Goal: Task Accomplishment & Management: Use online tool/utility

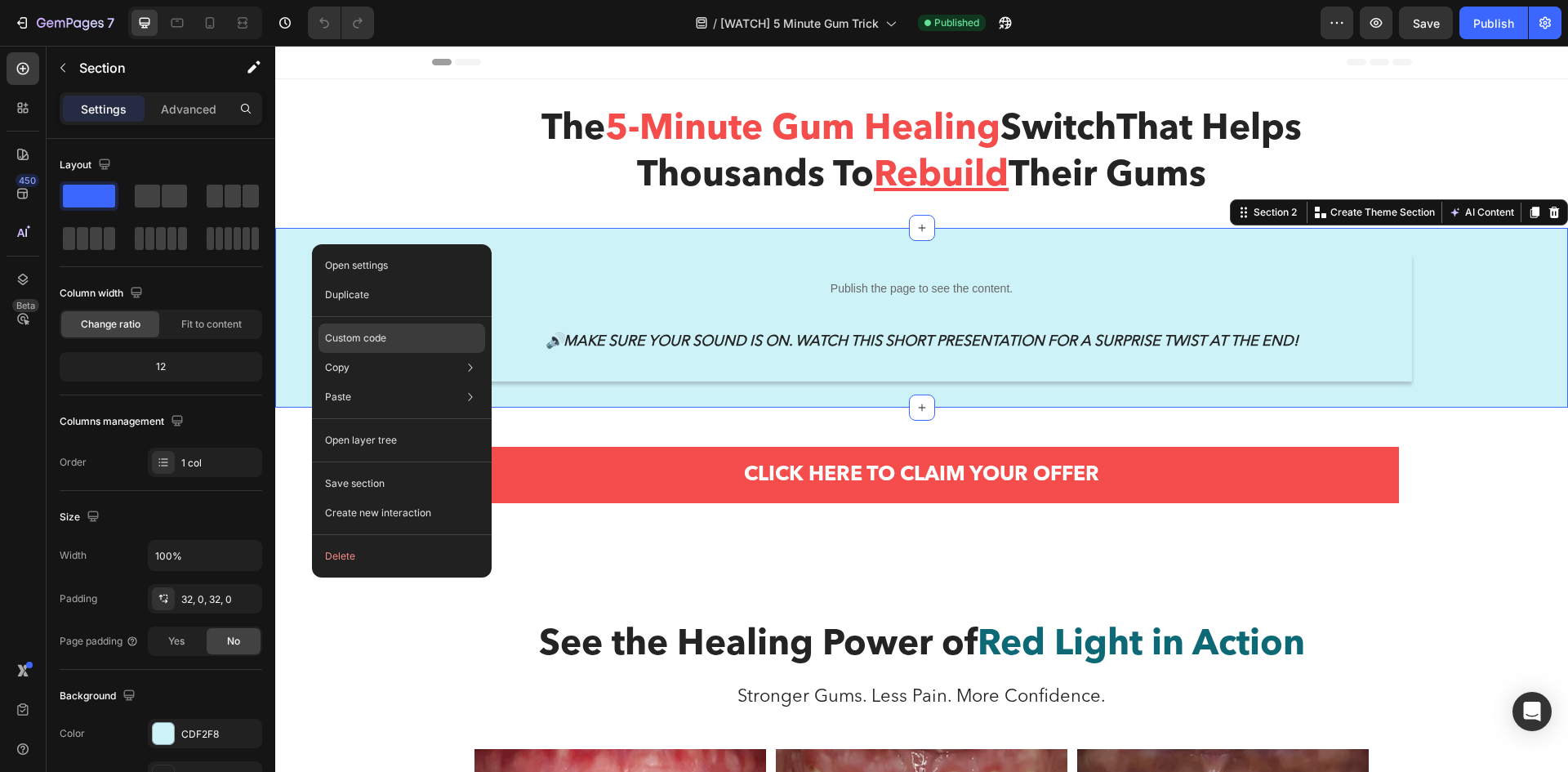
click at [385, 331] on p "Custom code" at bounding box center [355, 338] width 61 height 15
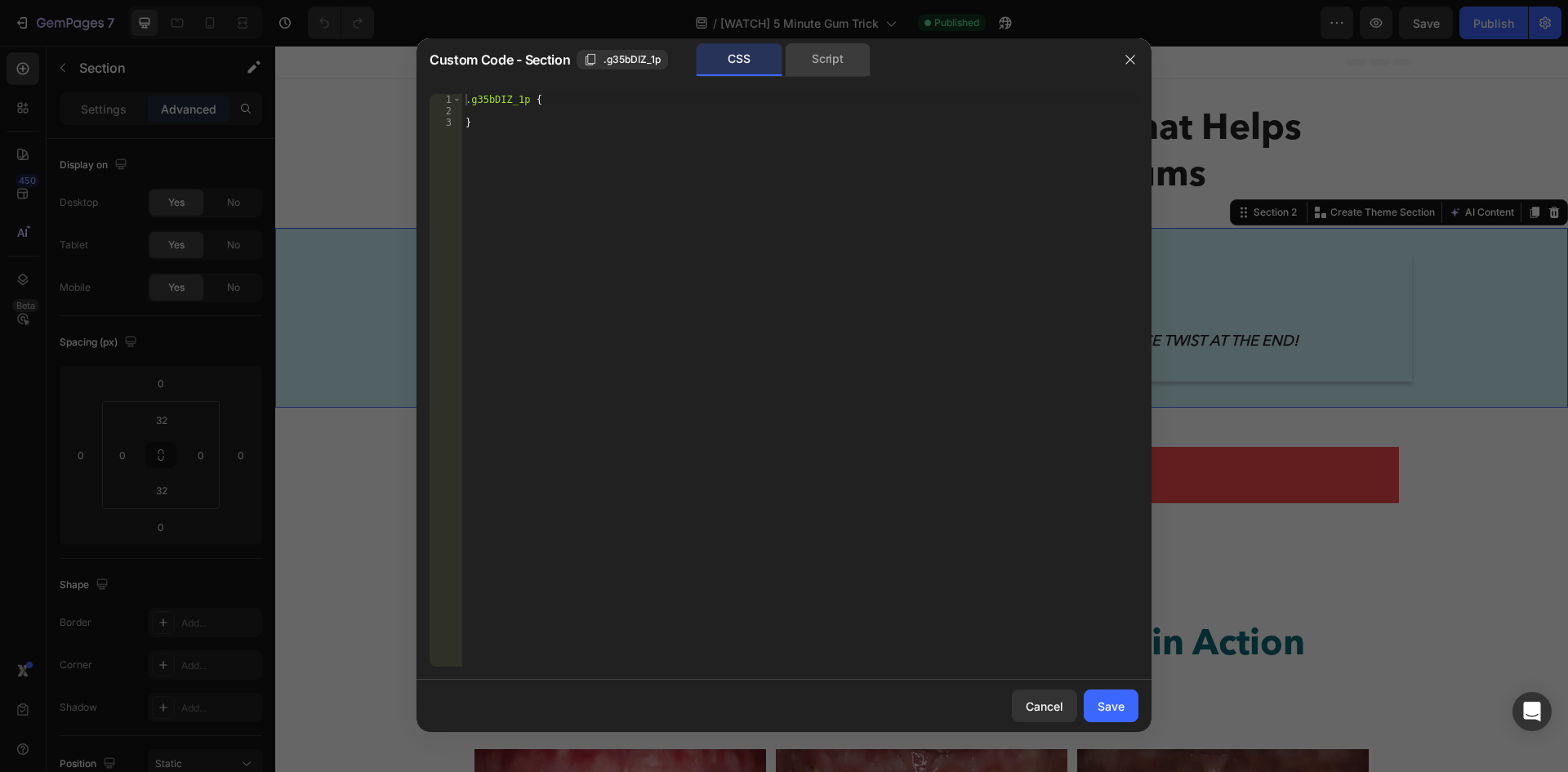
click at [829, 57] on div "Script" at bounding box center [827, 59] width 86 height 33
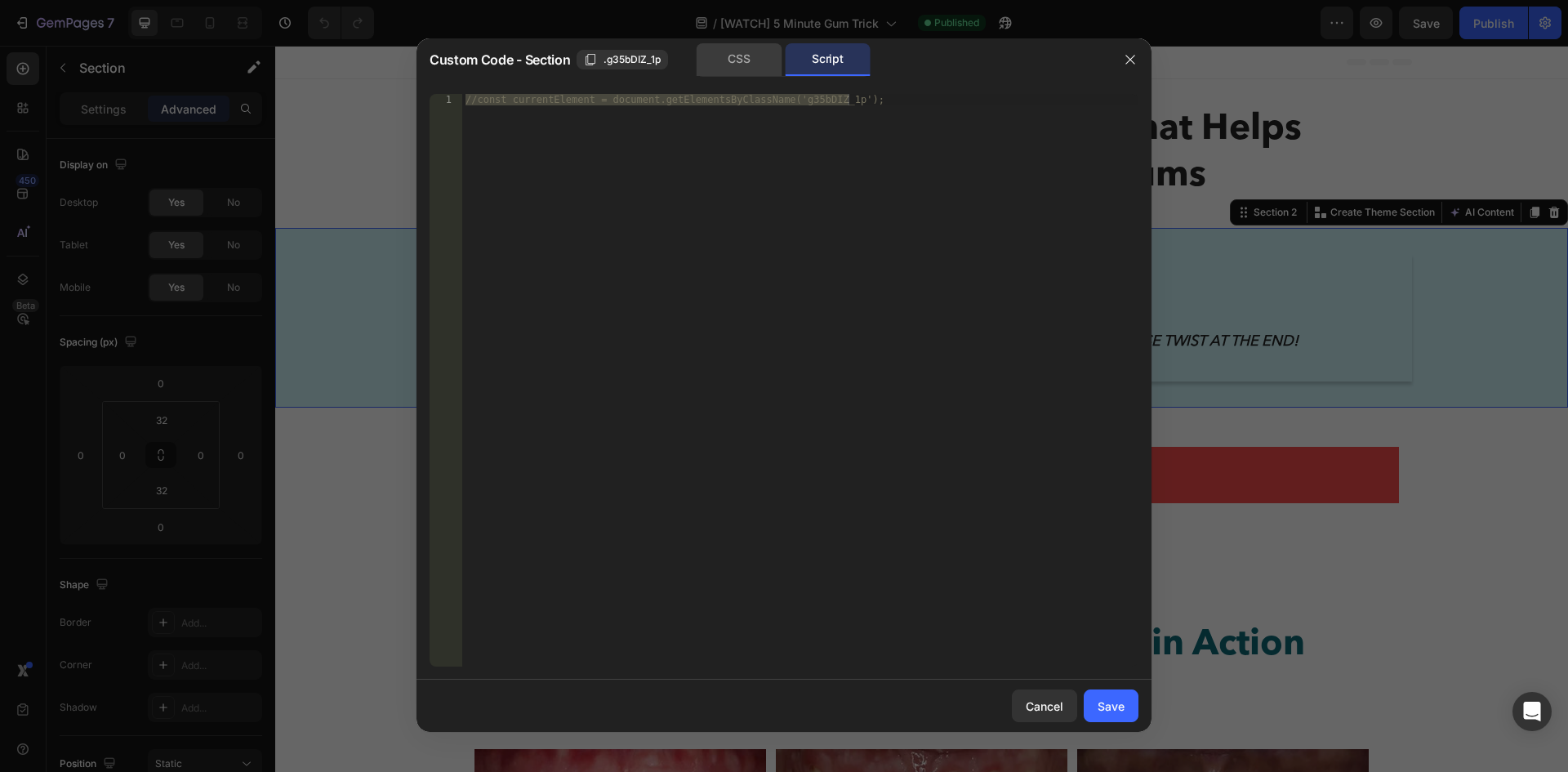
click at [746, 67] on div "CSS" at bounding box center [739, 59] width 86 height 33
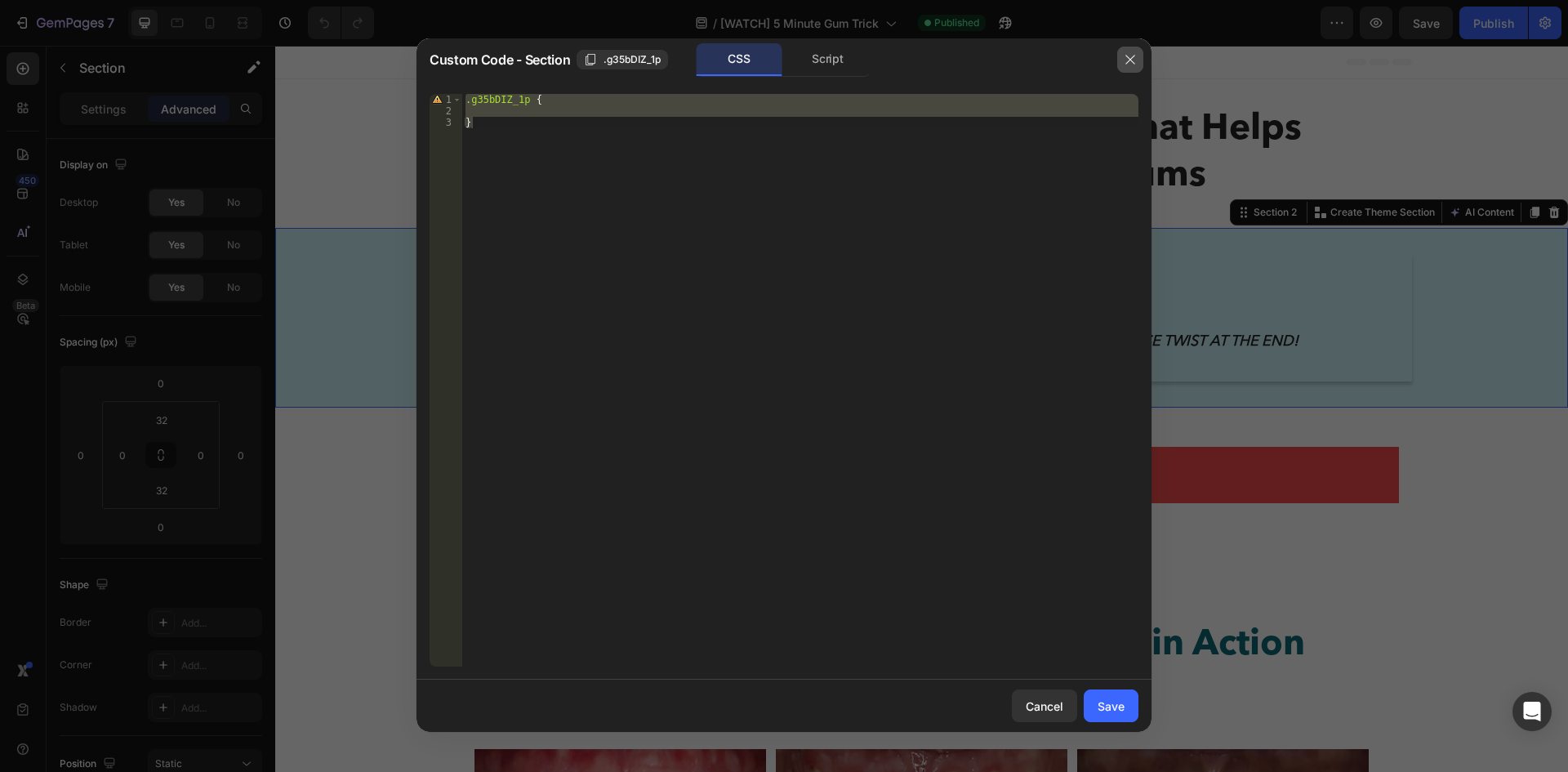
click at [1126, 63] on icon "button" at bounding box center [1130, 59] width 13 height 13
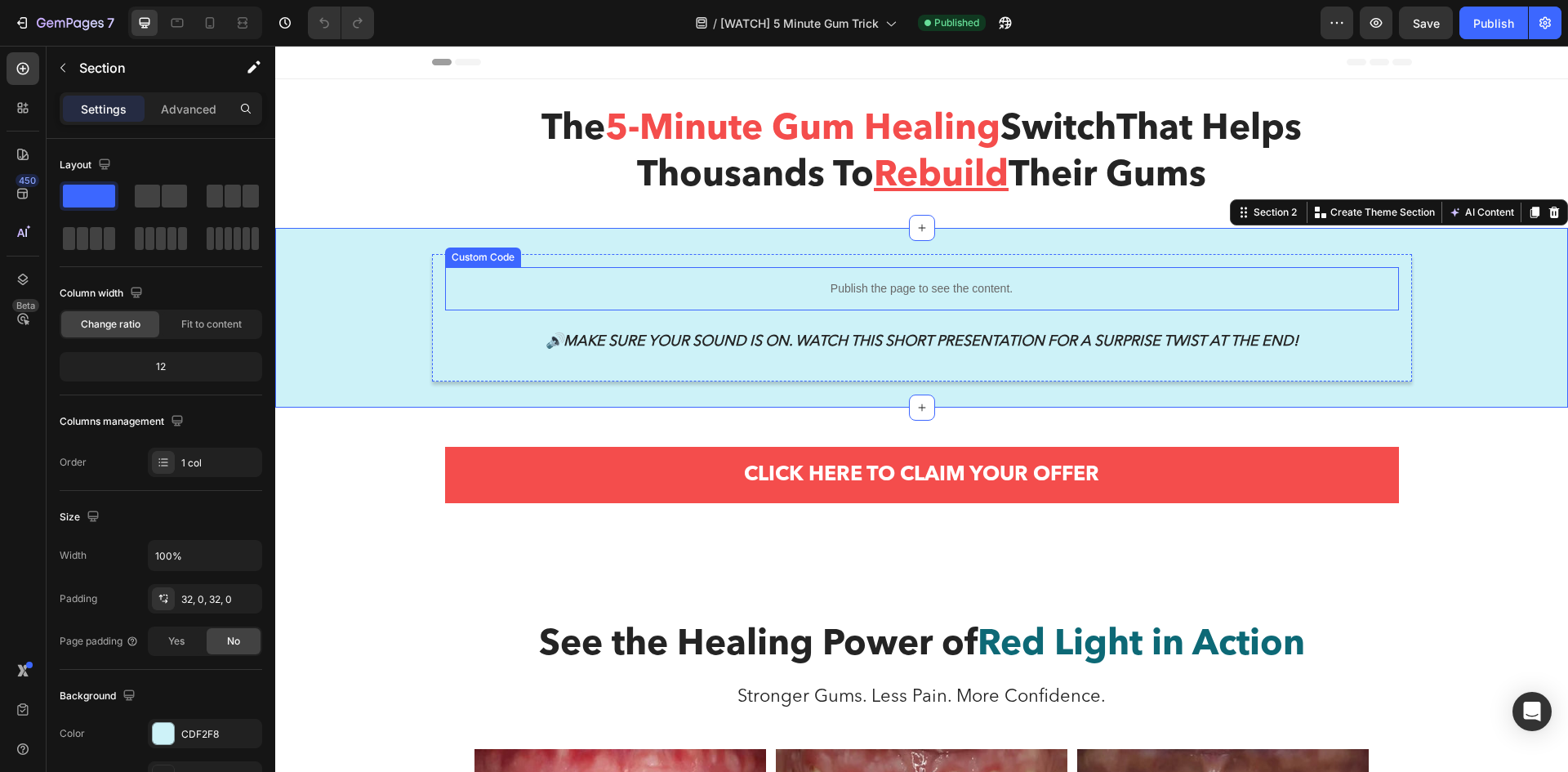
click at [569, 294] on p "Publish the page to see the content." at bounding box center [921, 288] width 954 height 17
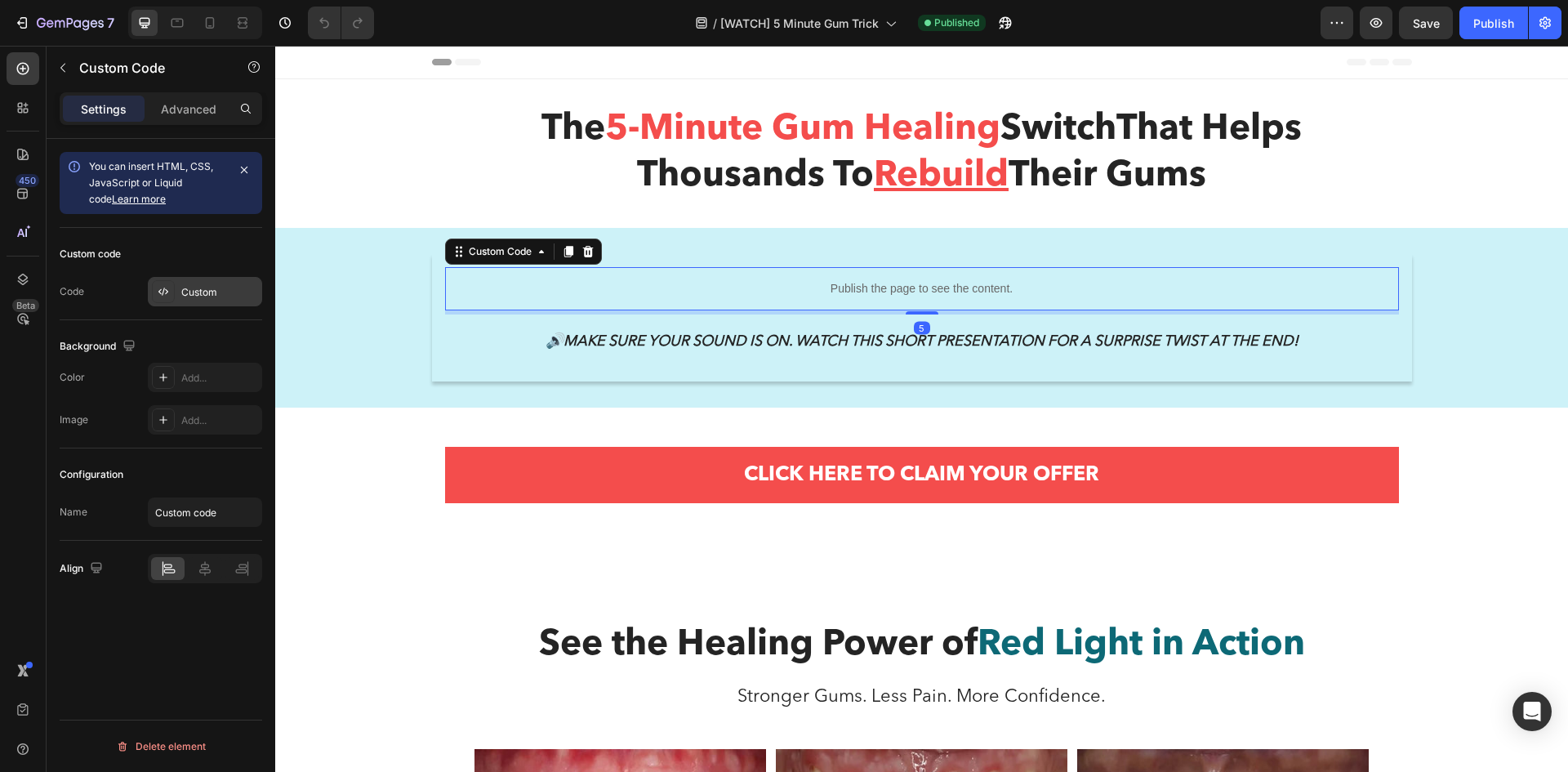
click at [199, 296] on div "Custom" at bounding box center [219, 292] width 77 height 15
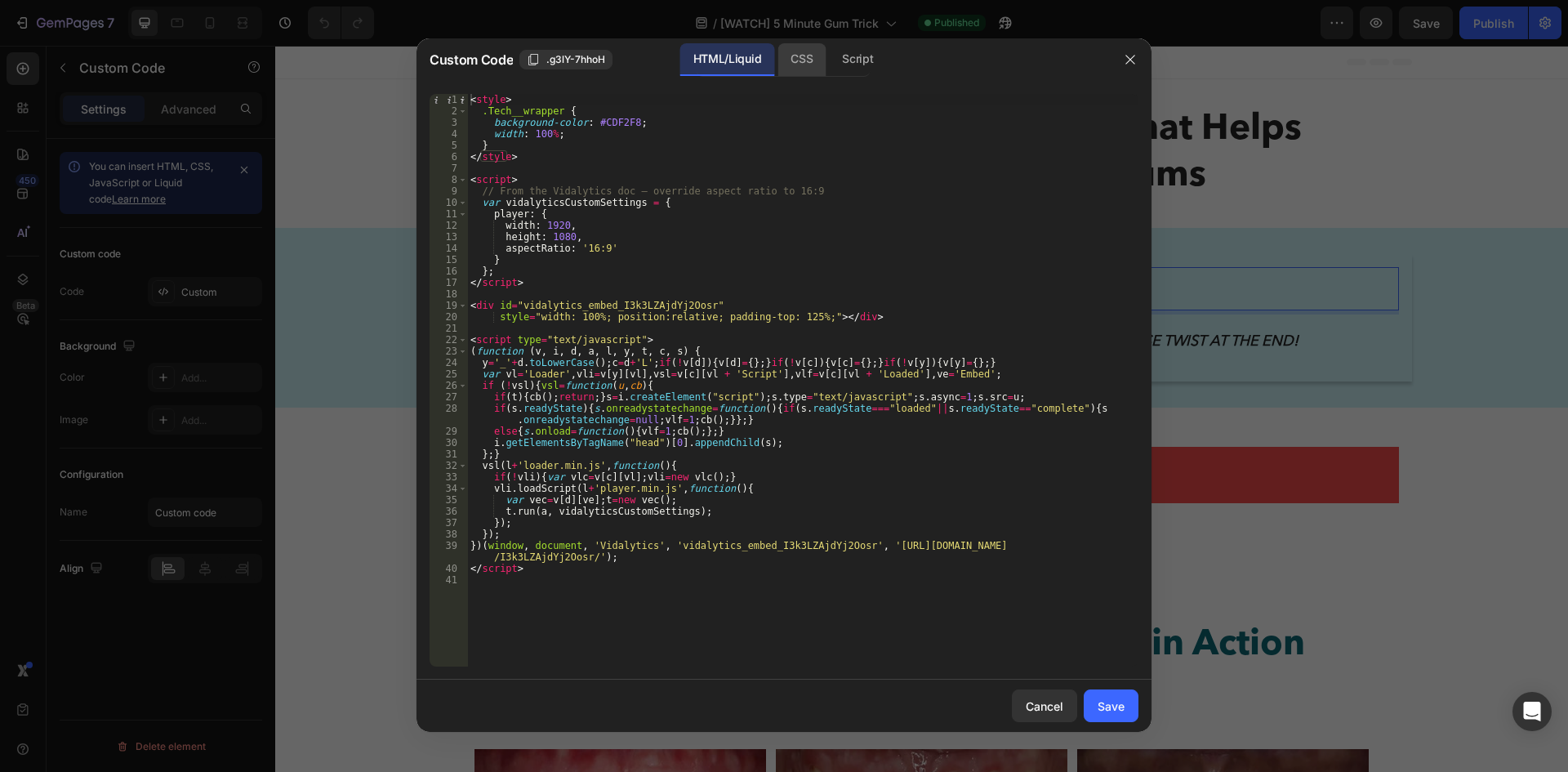
click at [829, 61] on div "CSS" at bounding box center [857, 59] width 57 height 33
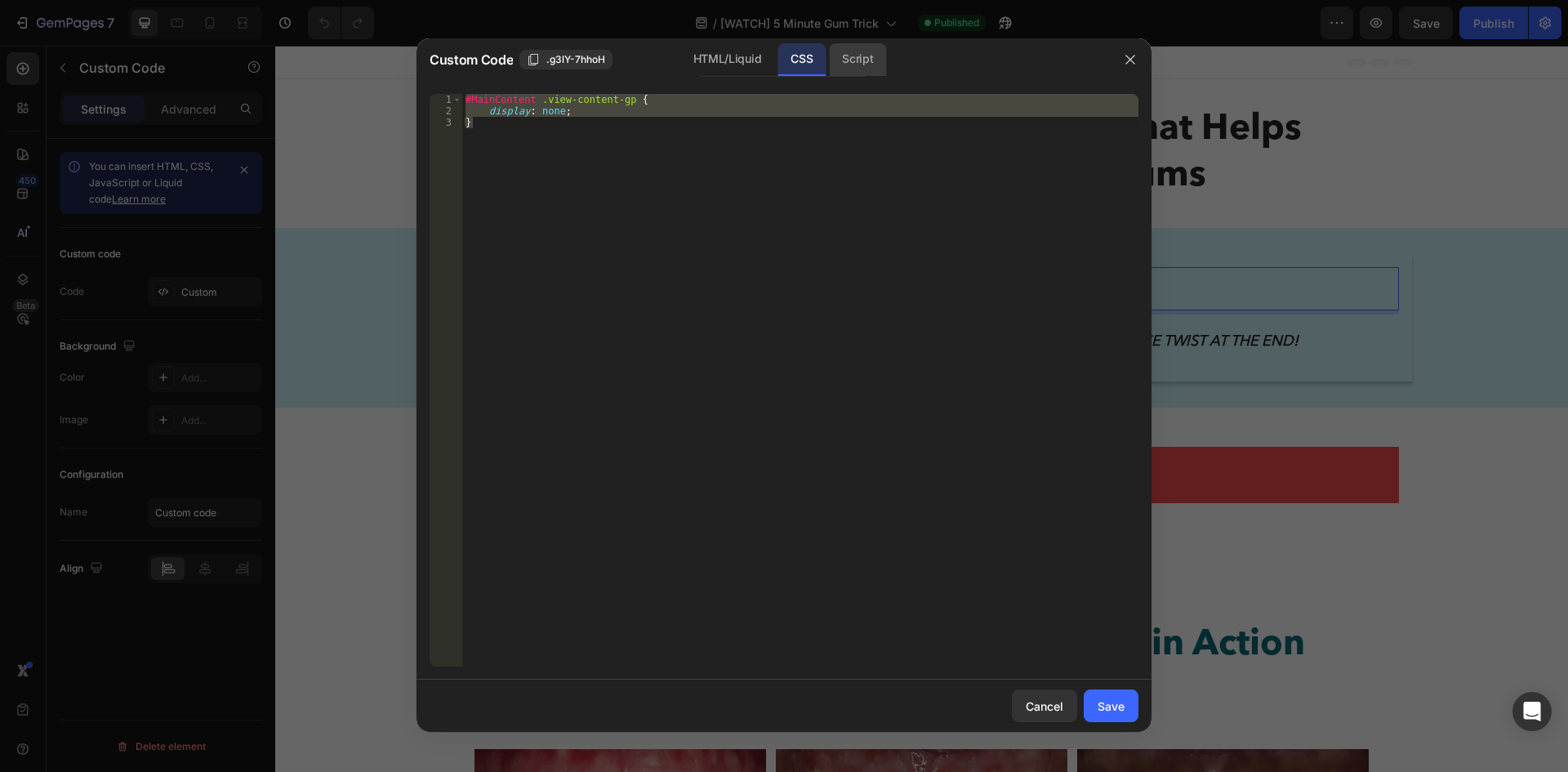
click at [852, 66] on div "Script" at bounding box center [857, 59] width 57 height 33
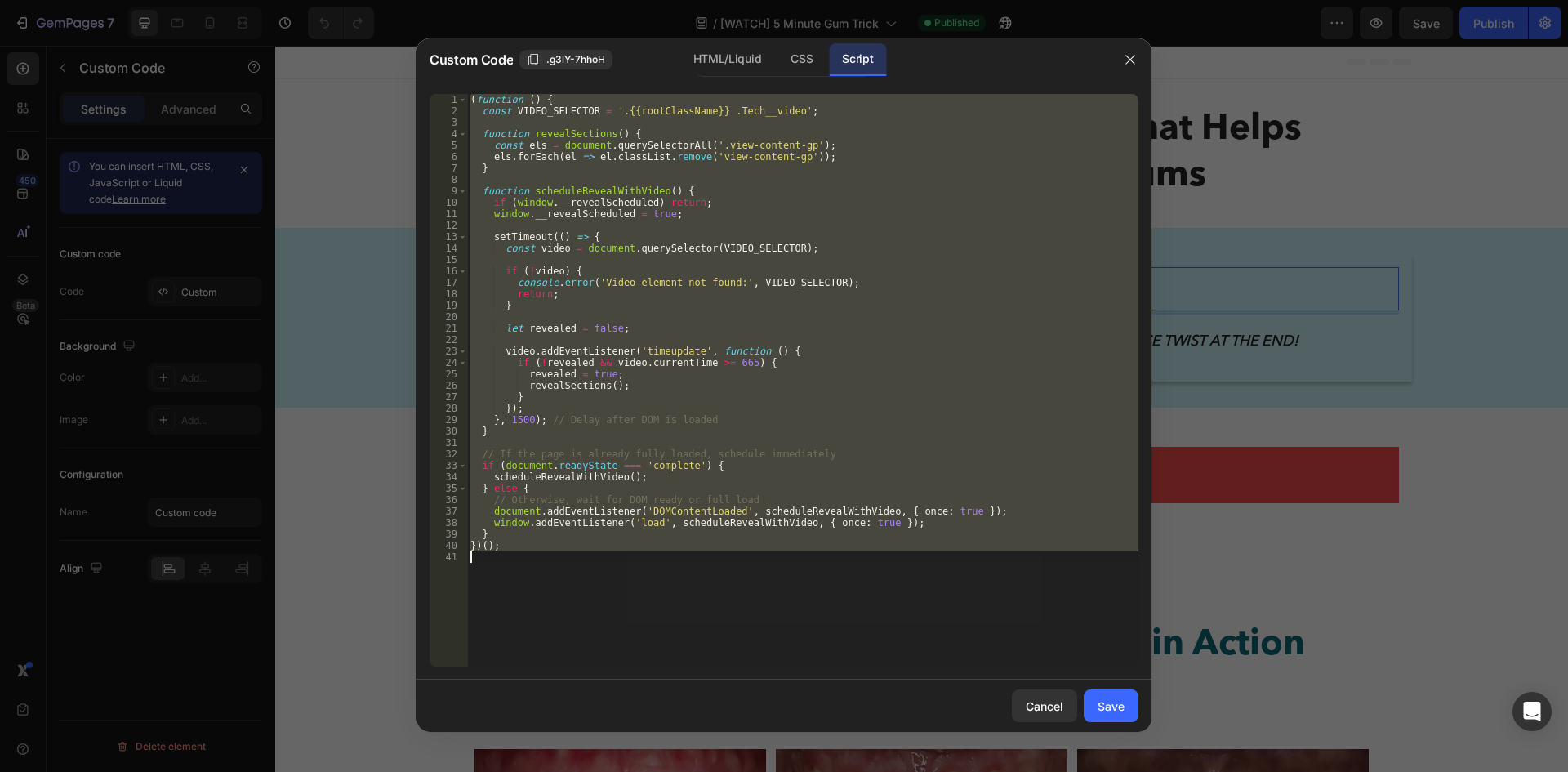
click at [811, 151] on div "( function ( ) { const VIDEO_SELECTOR = '.{{rootClassName}} .Tech__video' ; fun…" at bounding box center [802, 379] width 671 height 573
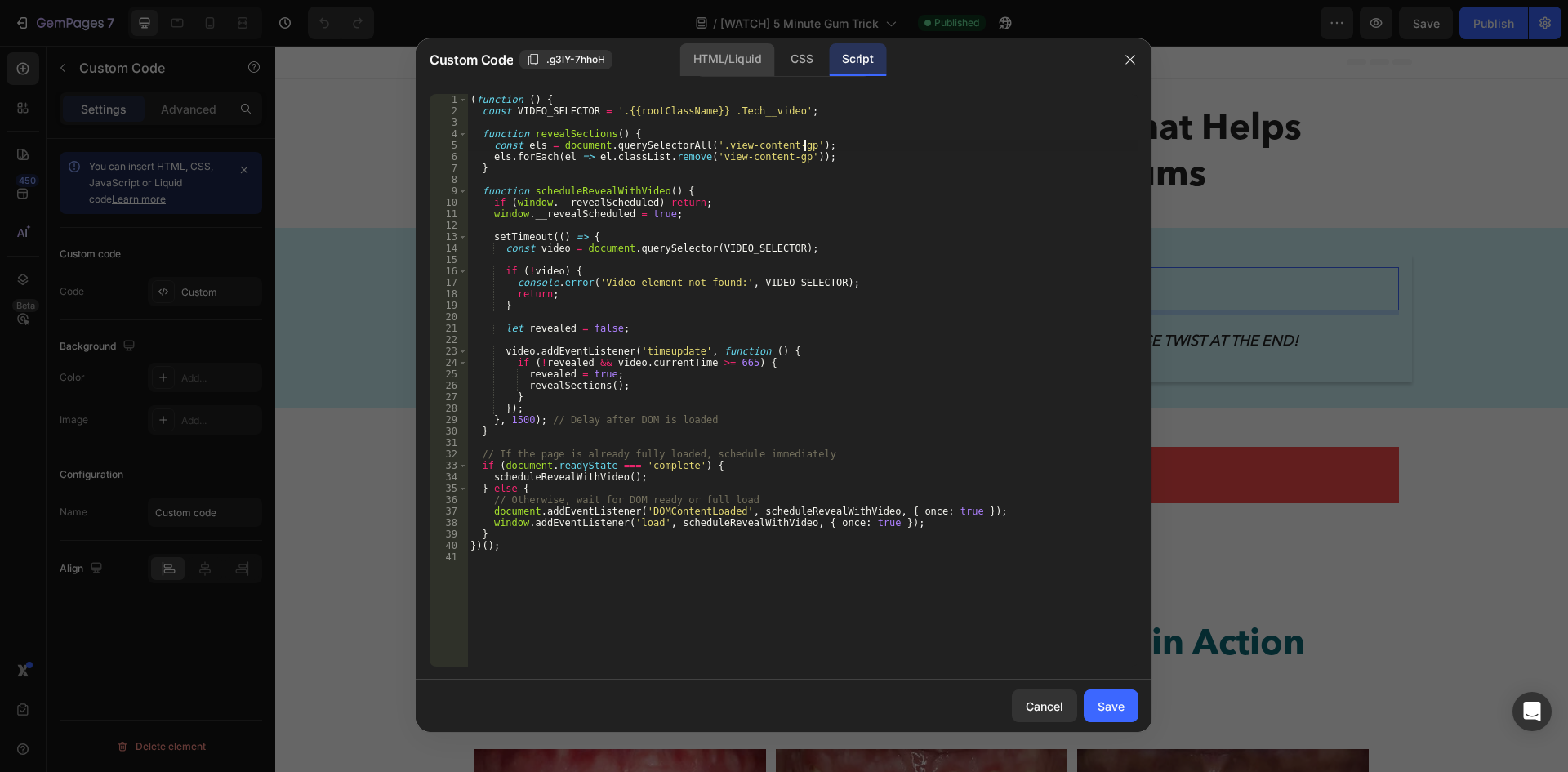
click at [777, 62] on div "HTML/Liquid" at bounding box center [801, 59] width 49 height 33
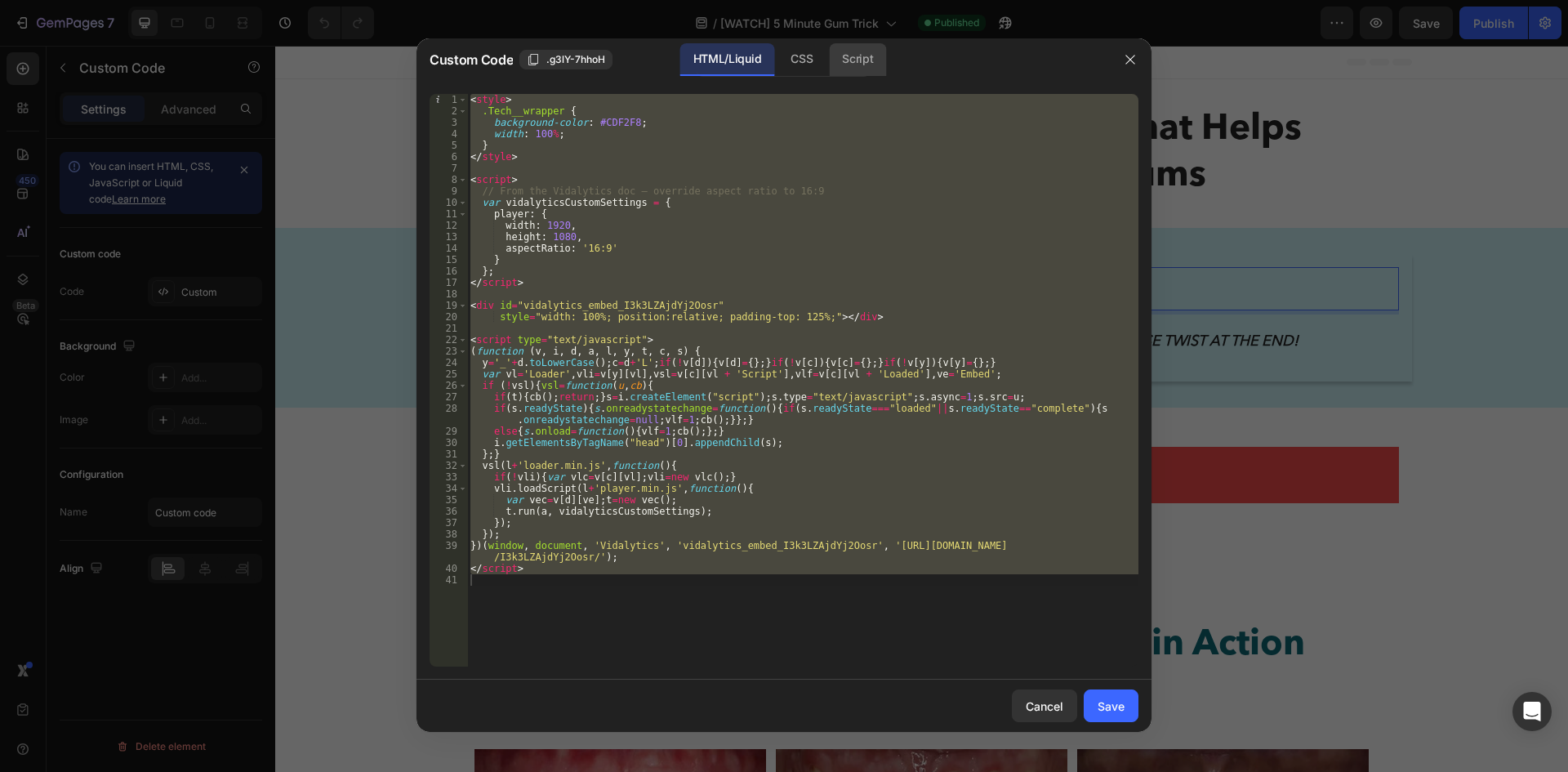
click at [861, 72] on div "Script" at bounding box center [857, 59] width 57 height 33
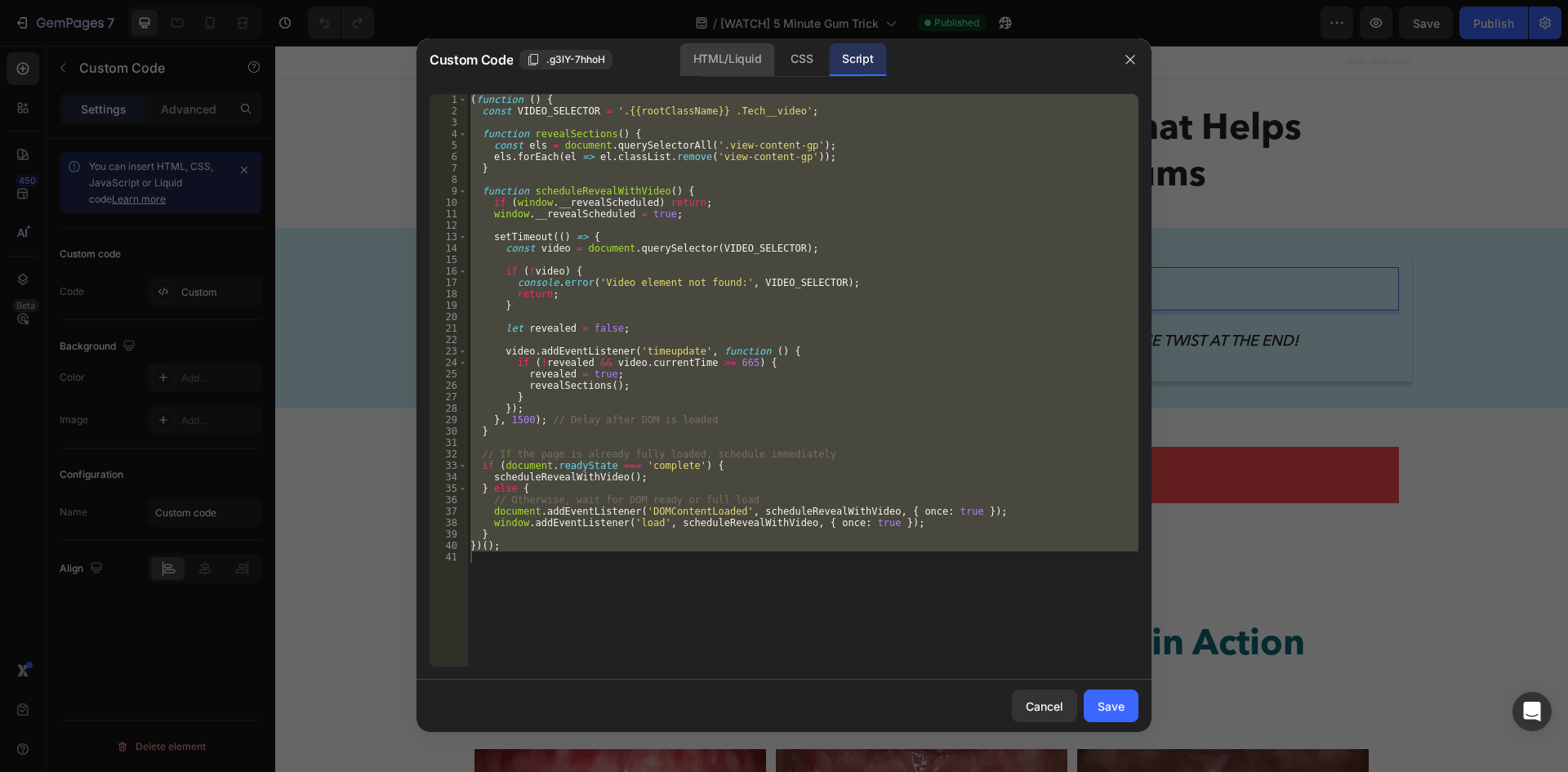
click at [777, 56] on div "HTML/Liquid" at bounding box center [801, 59] width 49 height 33
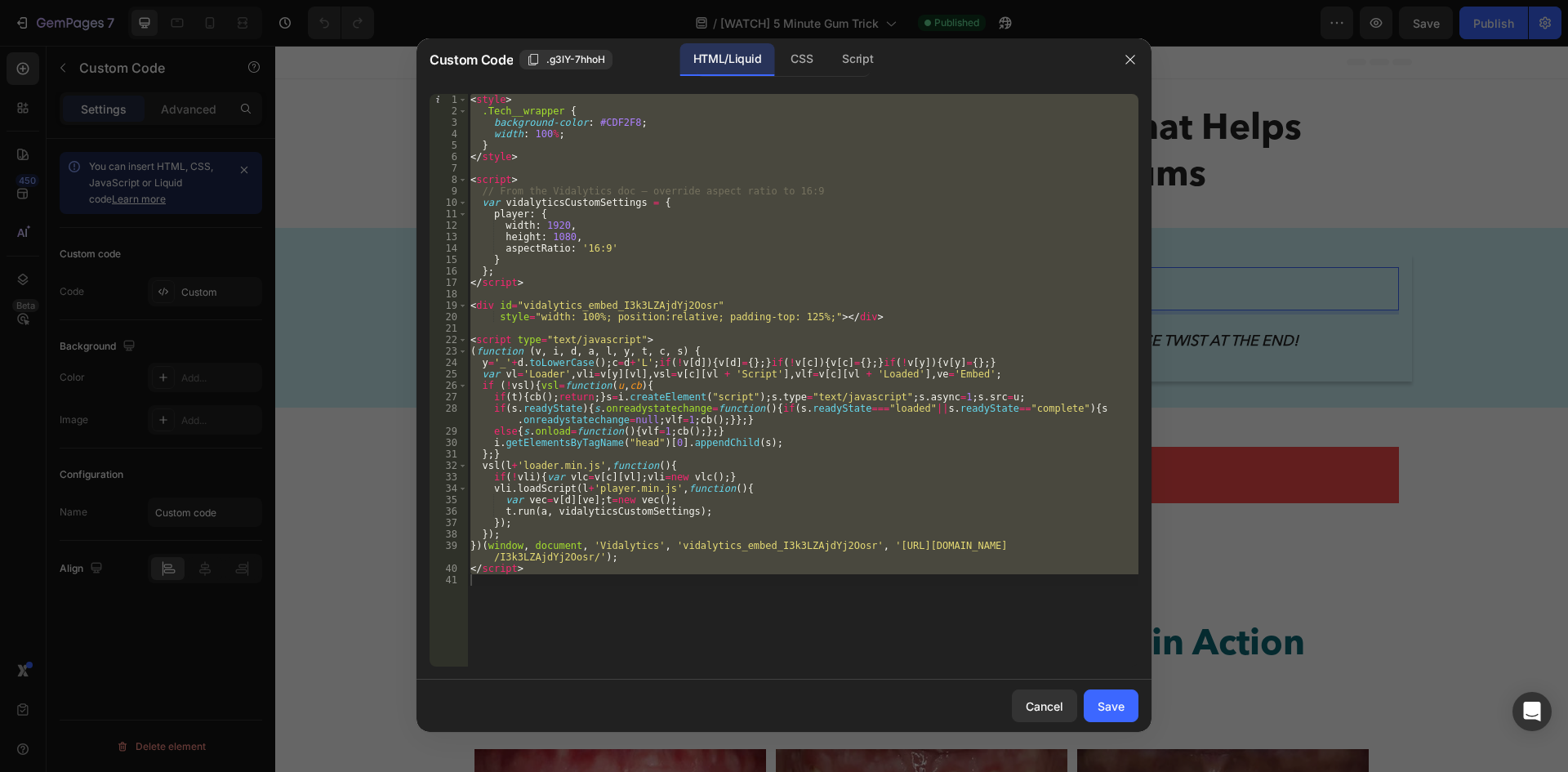
click at [623, 379] on div "< style > .Tech__wrapper { background-color : #CDF2F8 ; width : 100 % ; } </ st…" at bounding box center [802, 379] width 671 height 573
click at [776, 237] on div "< style > .Tech__wrapper { background-color : #CDF2F8 ; width : 100 % ; } </ st…" at bounding box center [802, 379] width 671 height 573
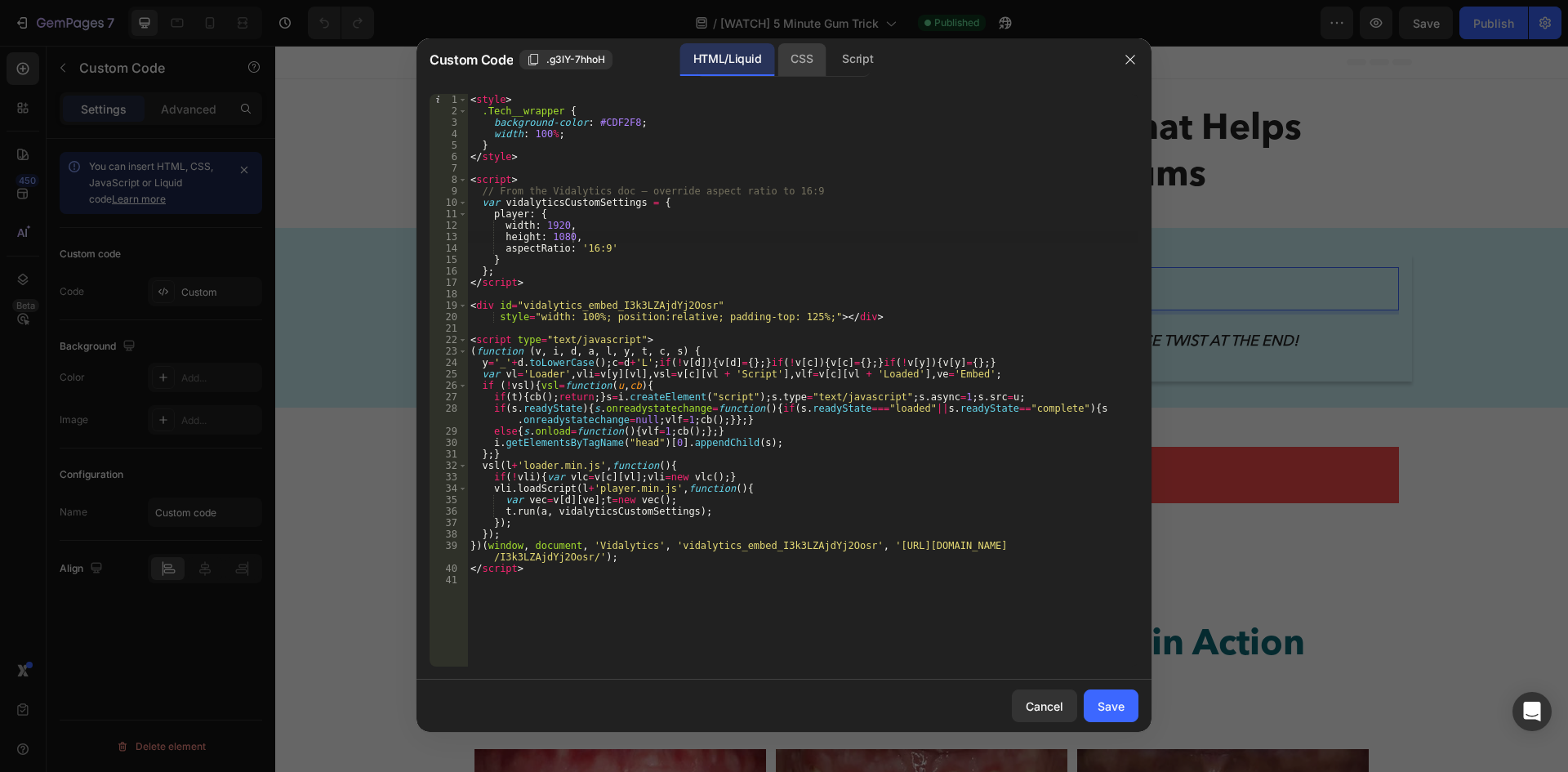
click at [829, 65] on div "CSS" at bounding box center [857, 59] width 57 height 33
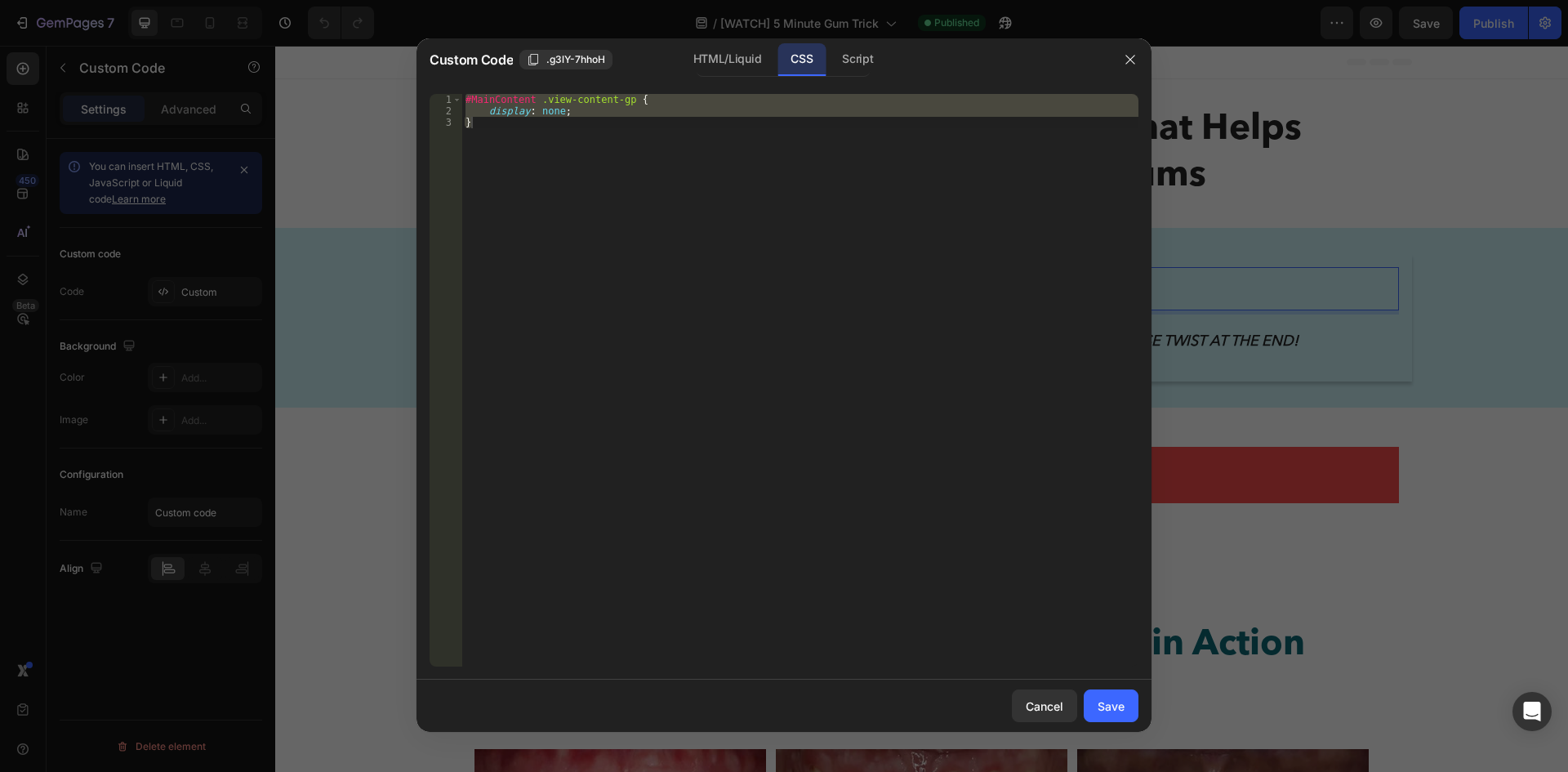
click at [604, 159] on div "#MainContent .view-content-gp { display : none ; }" at bounding box center [800, 379] width 676 height 573
click at [596, 141] on div "#MainContent .view-content-gp { display : none ; }" at bounding box center [800, 379] width 676 height 573
type textarea "}"
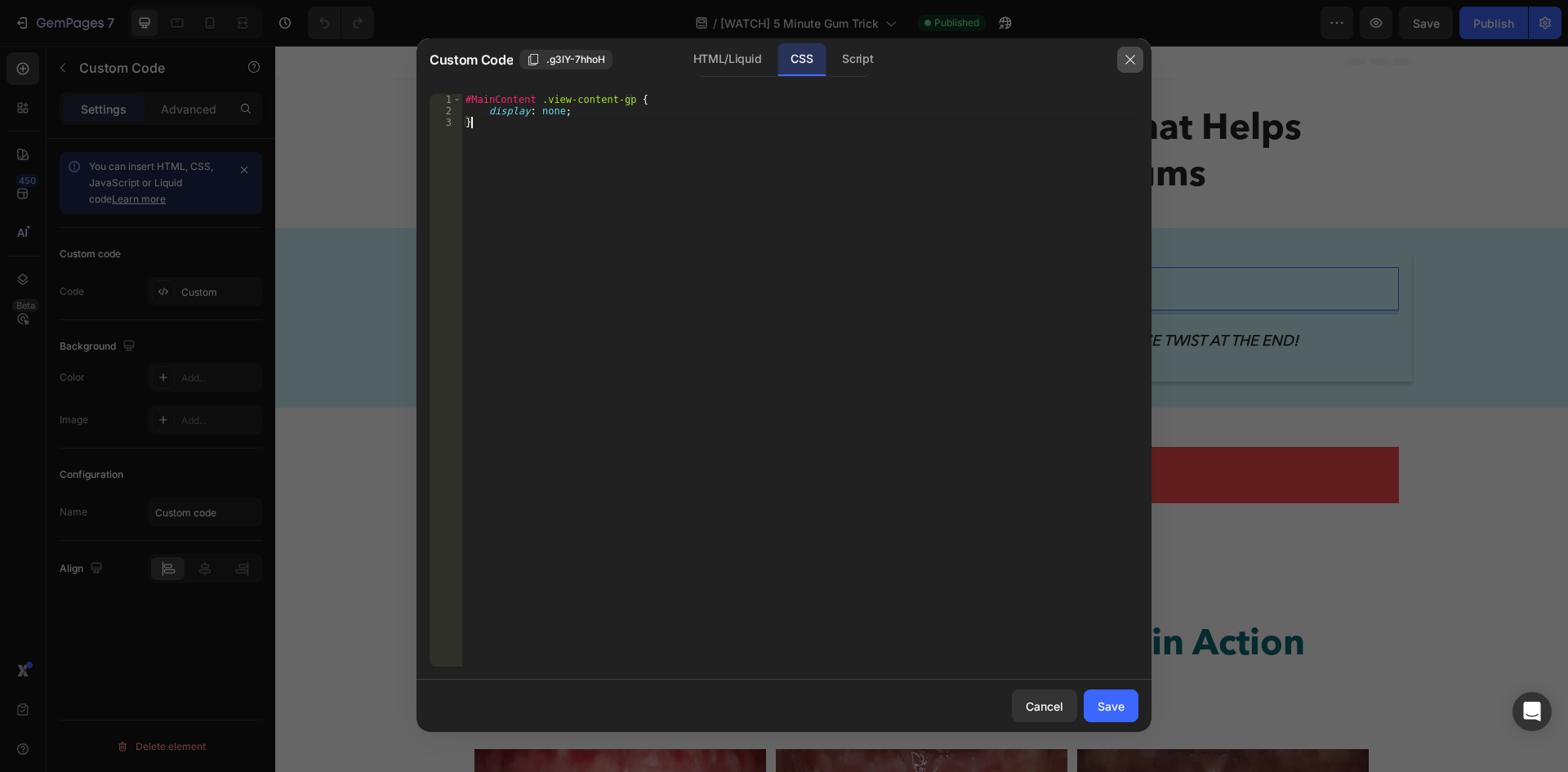
click at [1132, 58] on icon "button" at bounding box center [1130, 59] width 13 height 13
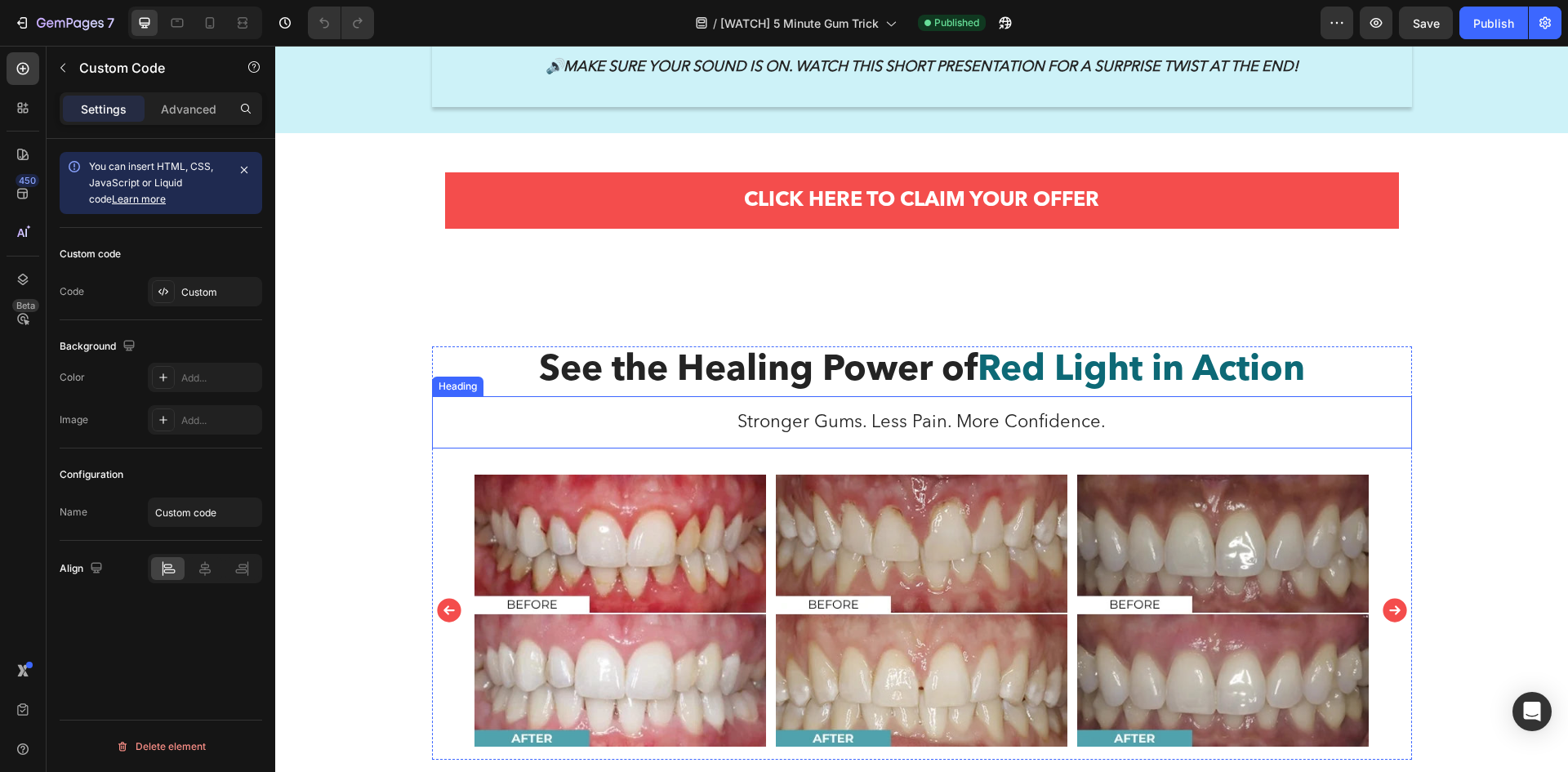
scroll to position [326, 0]
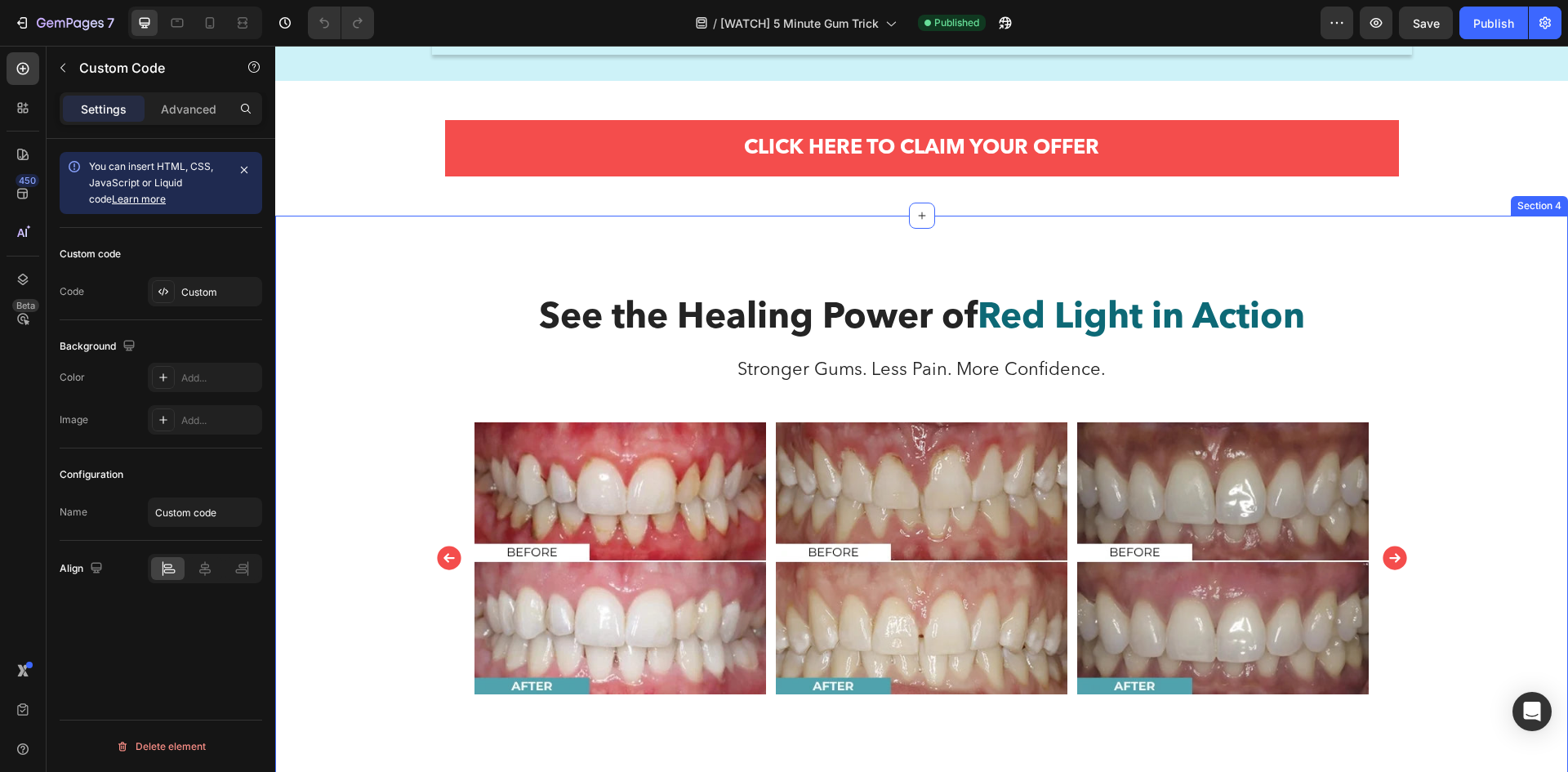
click at [307, 285] on div "See the Healing Power of Red Light in Action Heading Stronger Gums. Less Pain. …" at bounding box center [921, 506] width 1293 height 583
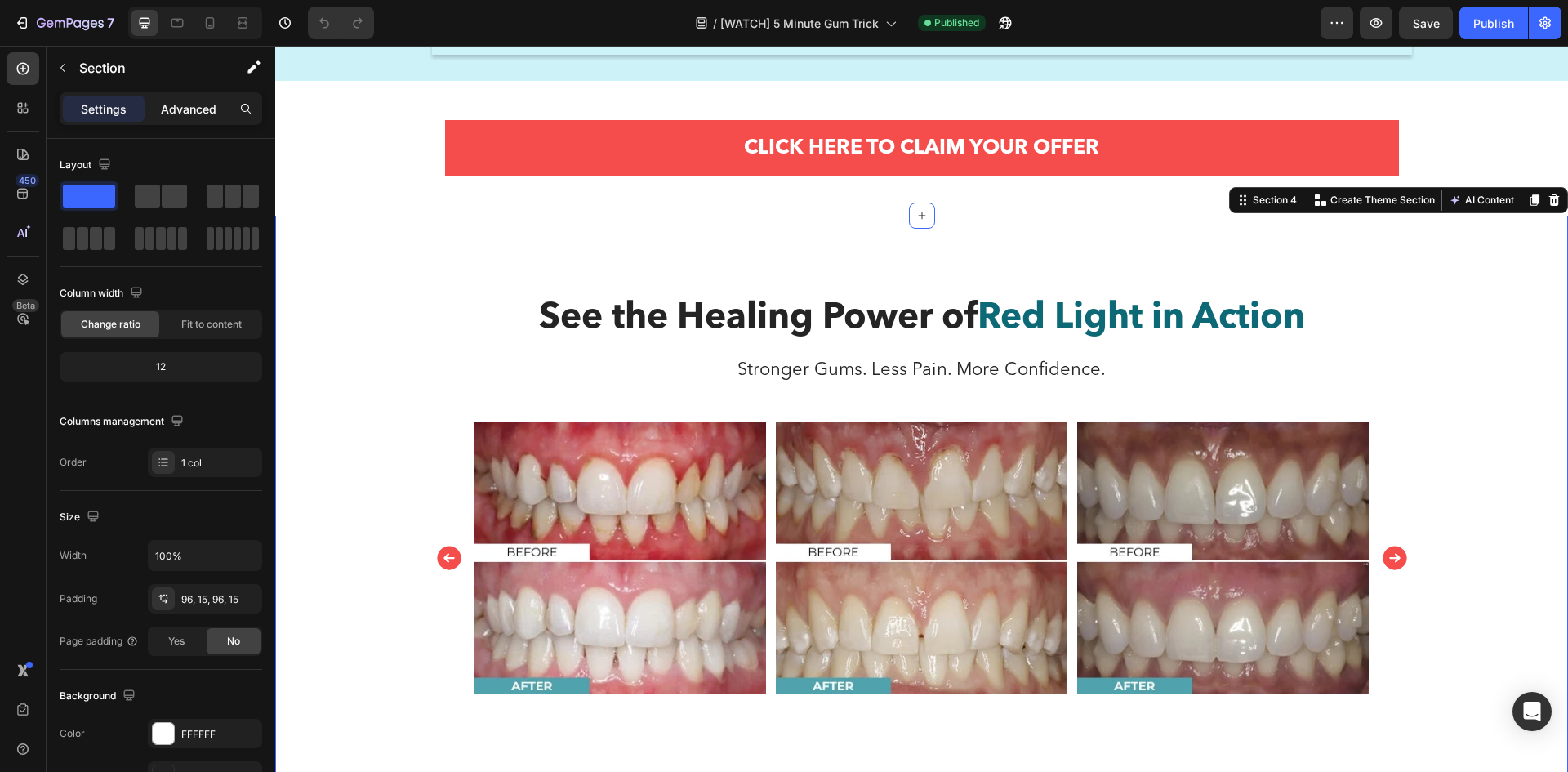
click at [181, 113] on p "Advanced" at bounding box center [188, 109] width 56 height 17
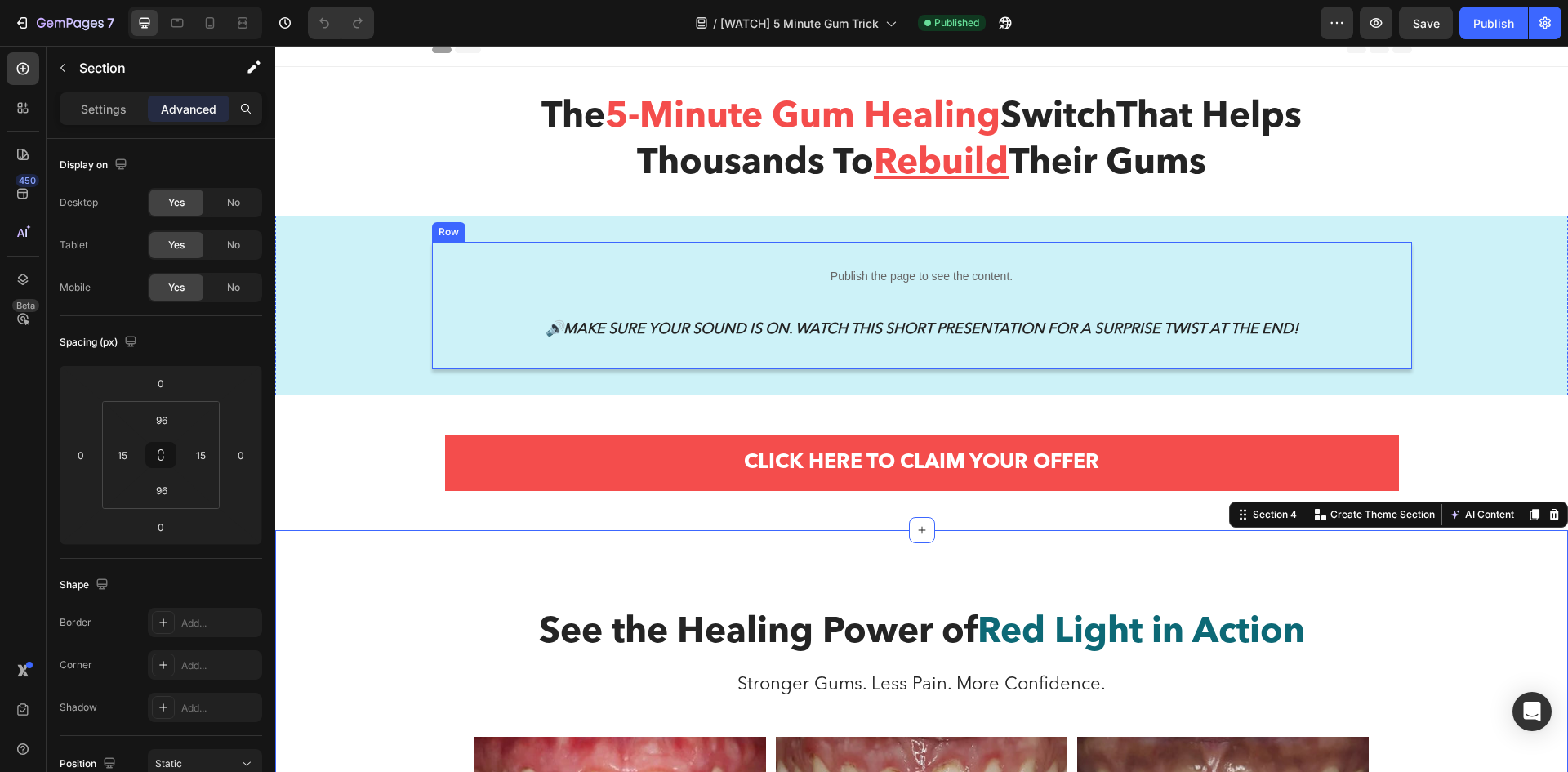
scroll to position [0, 0]
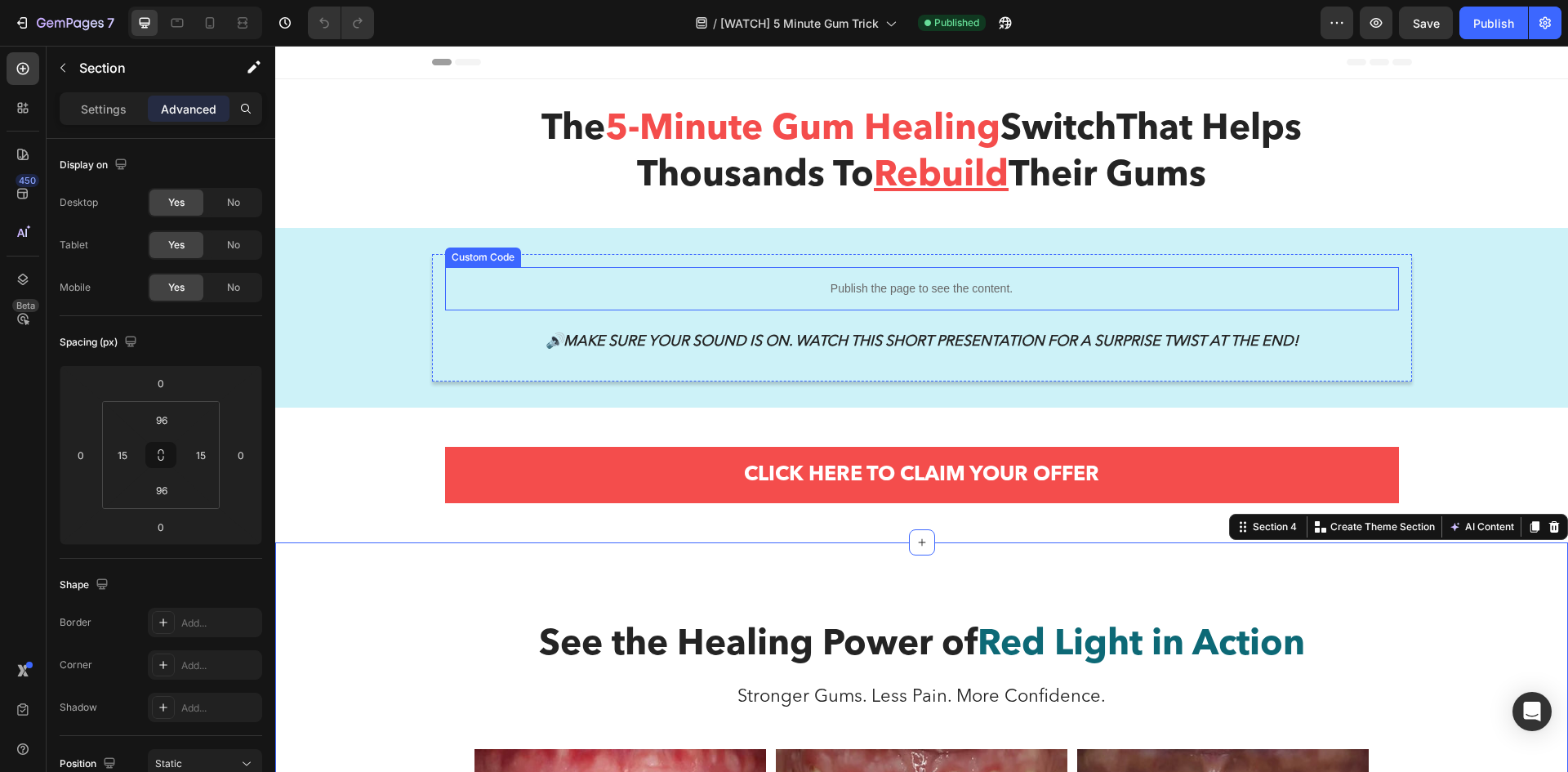
click at [853, 283] on p "Publish the page to see the content." at bounding box center [921, 288] width 954 height 17
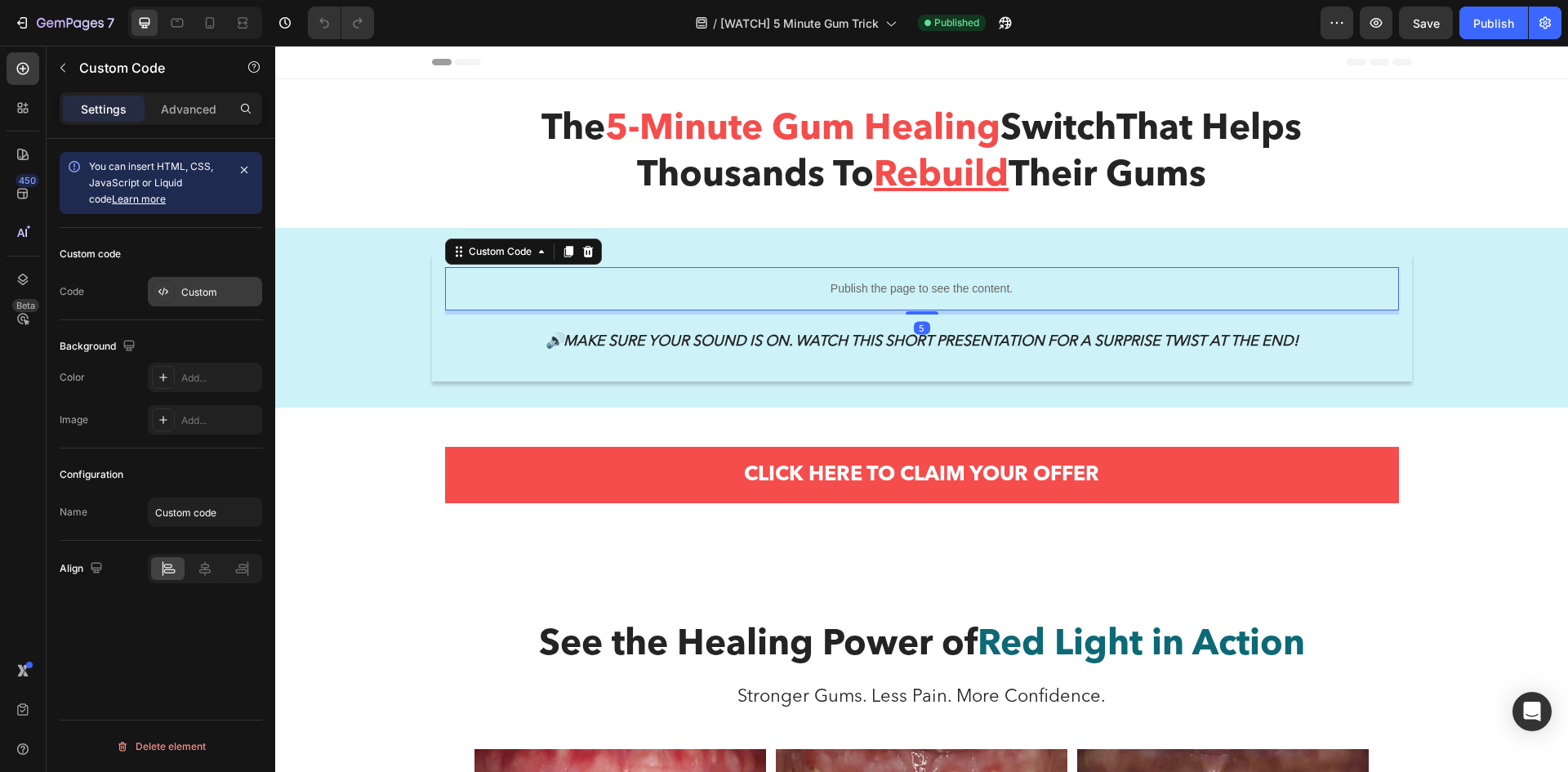
click at [201, 292] on div "Custom" at bounding box center [219, 292] width 77 height 15
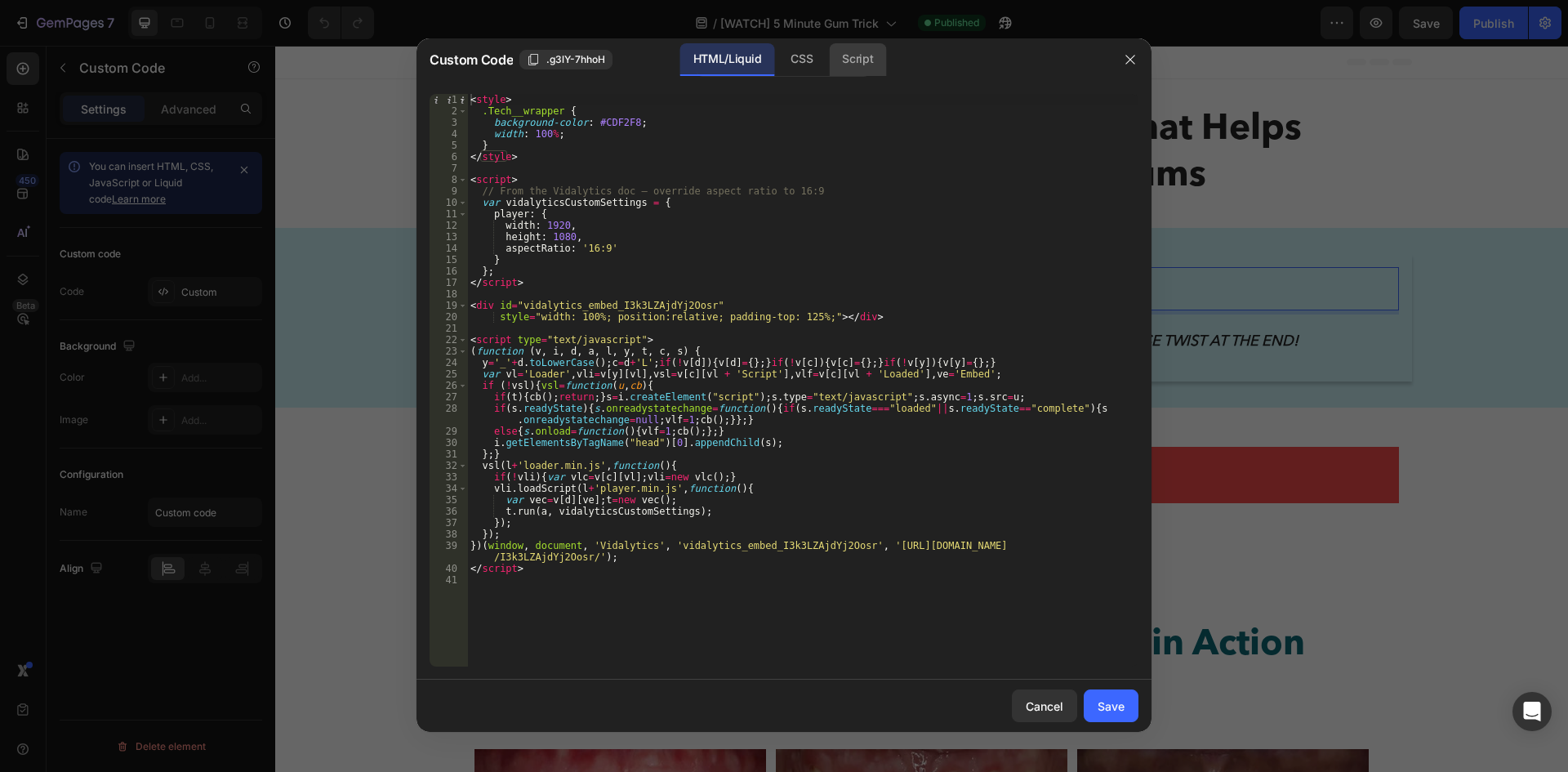
click at [863, 65] on div "Script" at bounding box center [857, 59] width 57 height 33
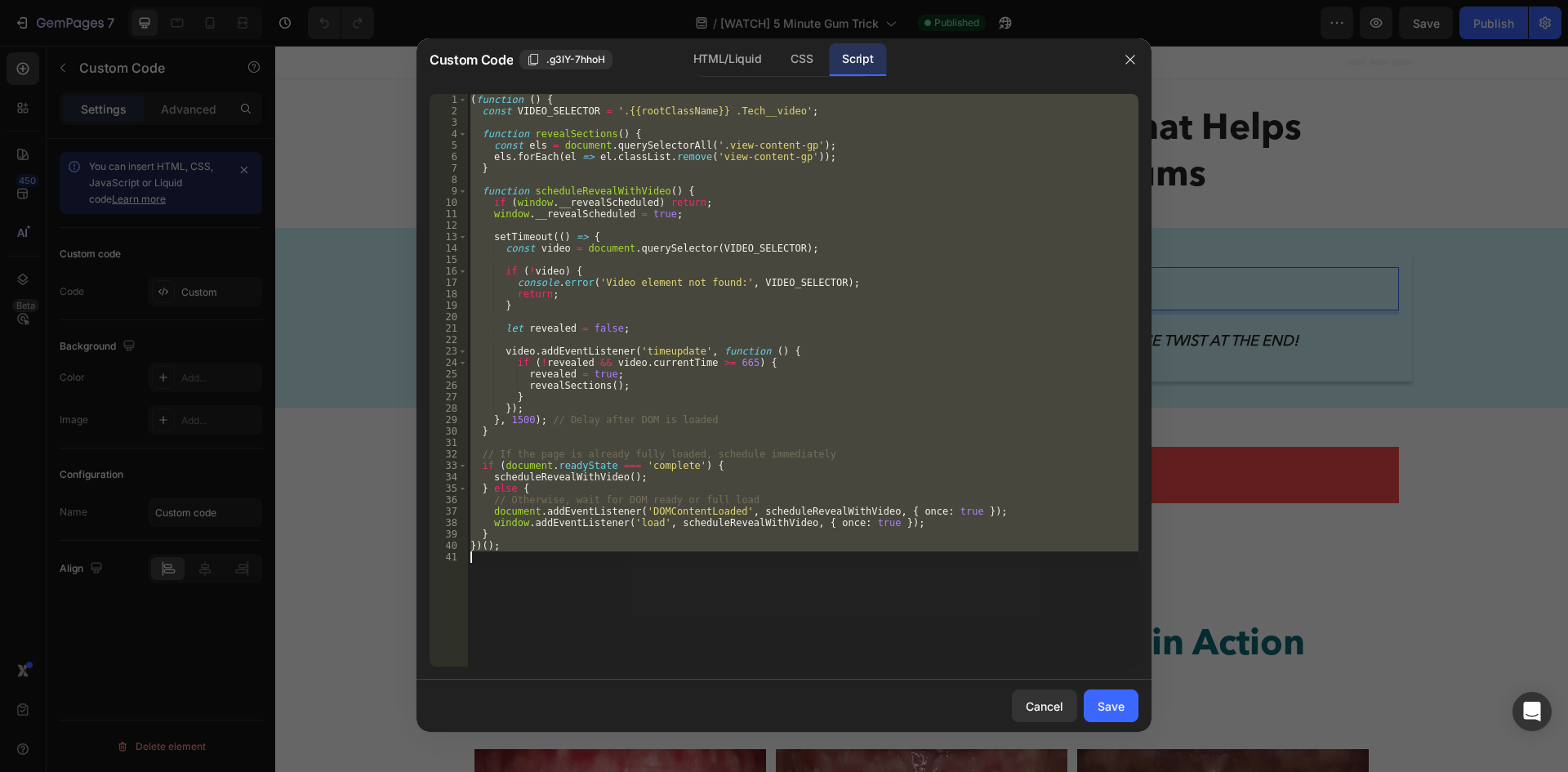
click at [515, 550] on div "( function ( ) { const VIDEO_SELECTOR = '.{{rootClassName}} .Tech__video' ; fun…" at bounding box center [802, 379] width 671 height 573
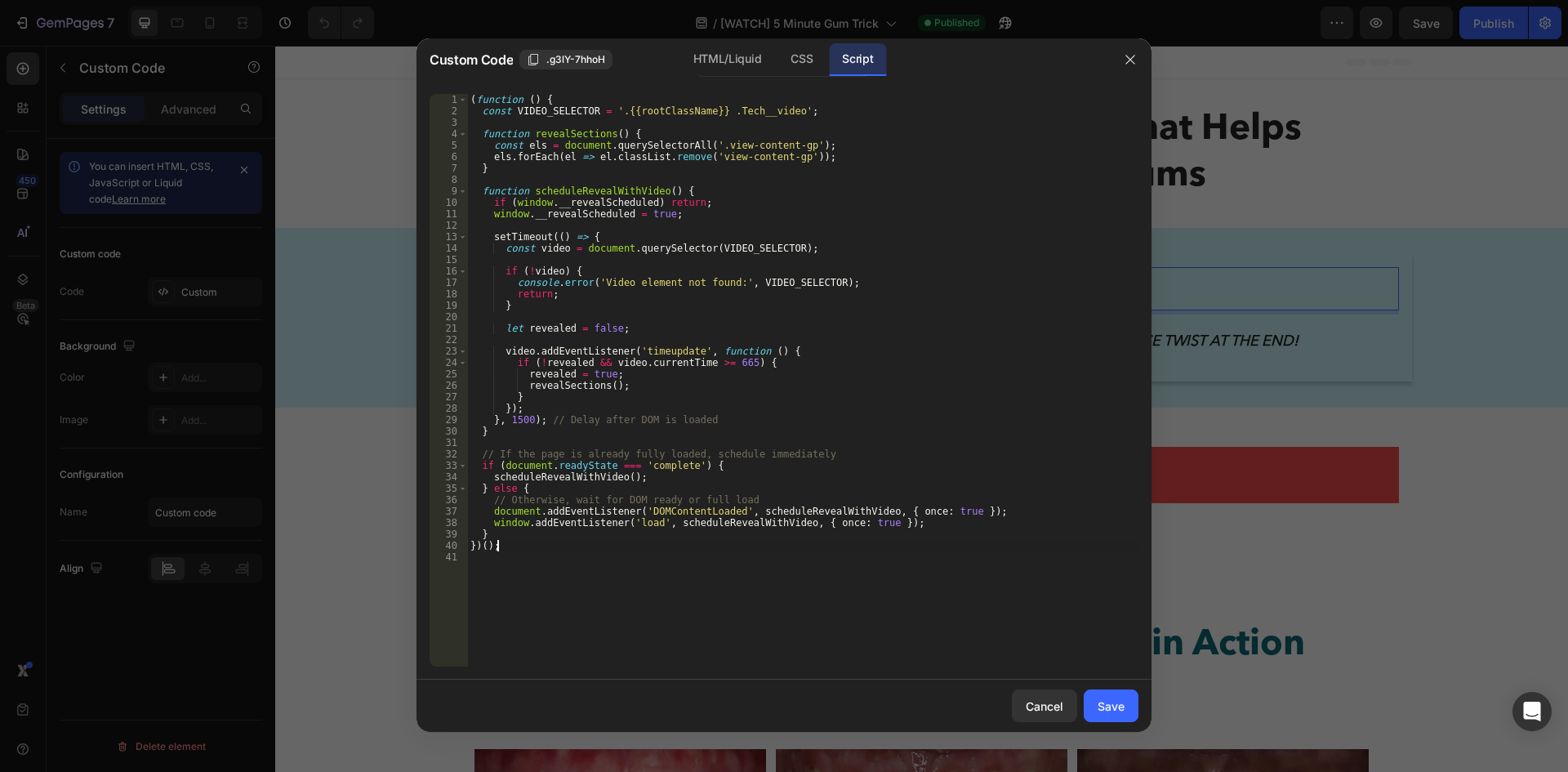
type textarea "})();"
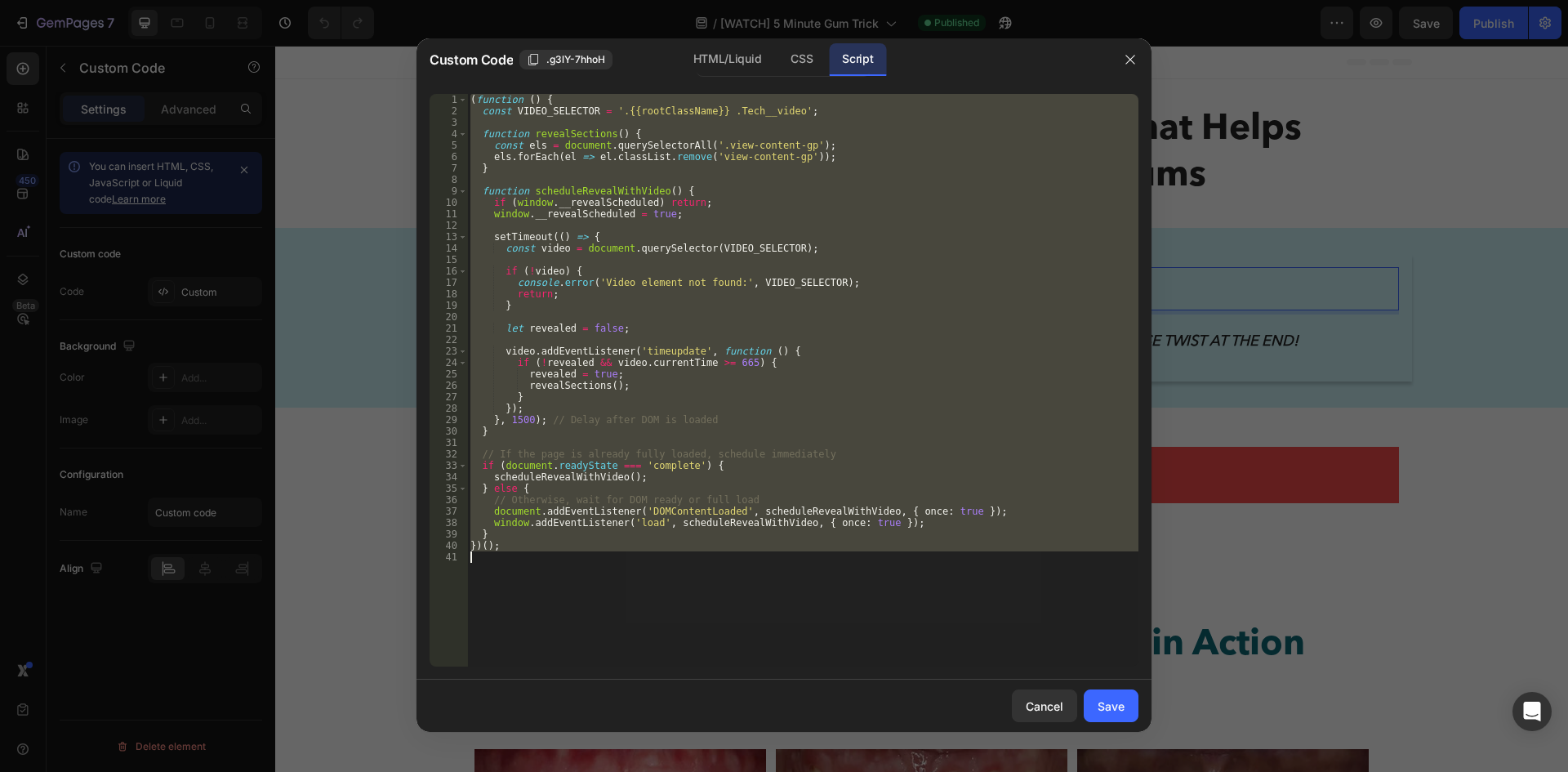
click at [539, 571] on div "( function ( ) { const VIDEO_SELECTOR = '.{{rootClassName}} .Tech__video' ; fun…" at bounding box center [802, 379] width 671 height 573
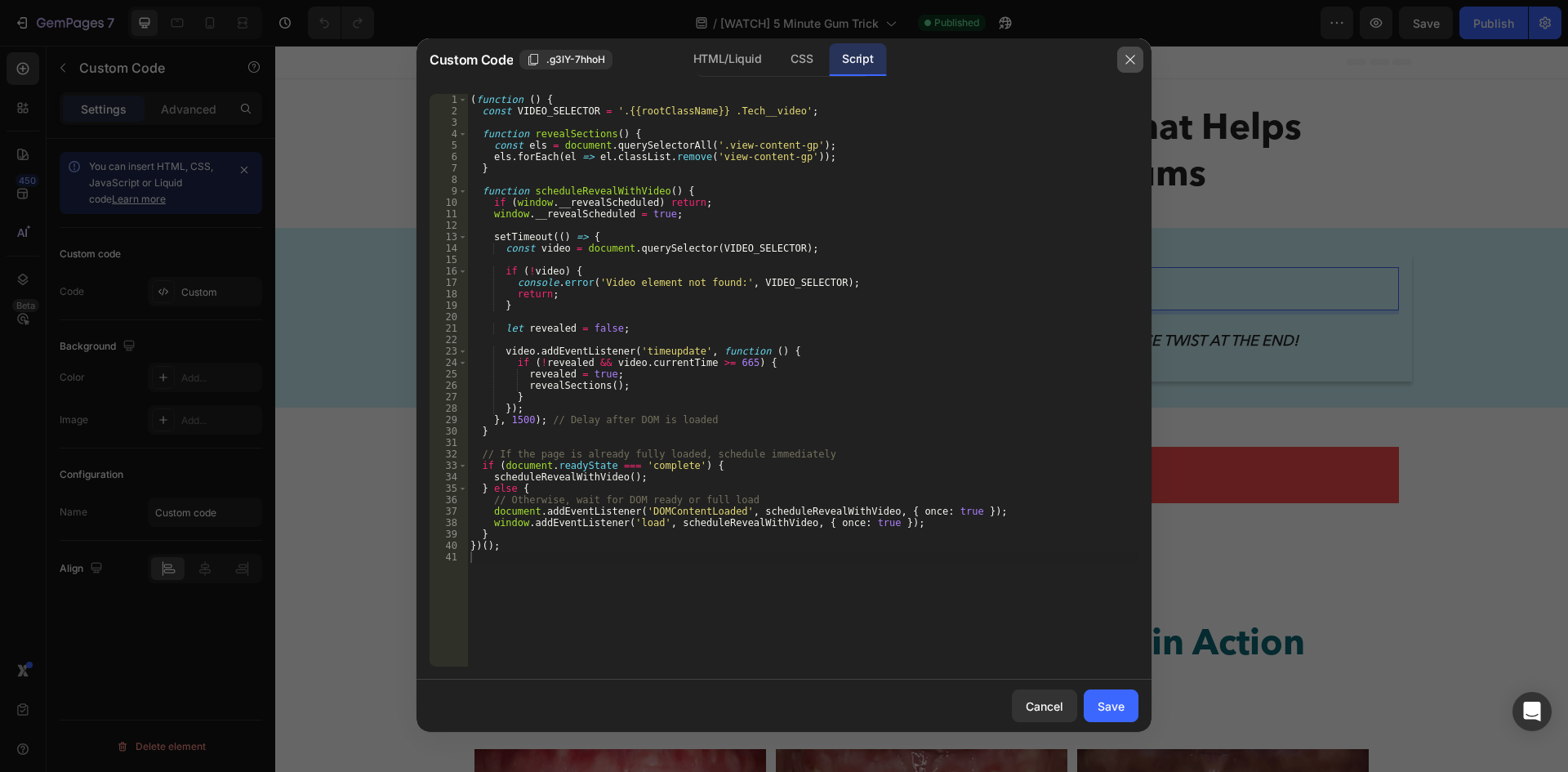
click at [1131, 59] on icon "button" at bounding box center [1129, 60] width 9 height 9
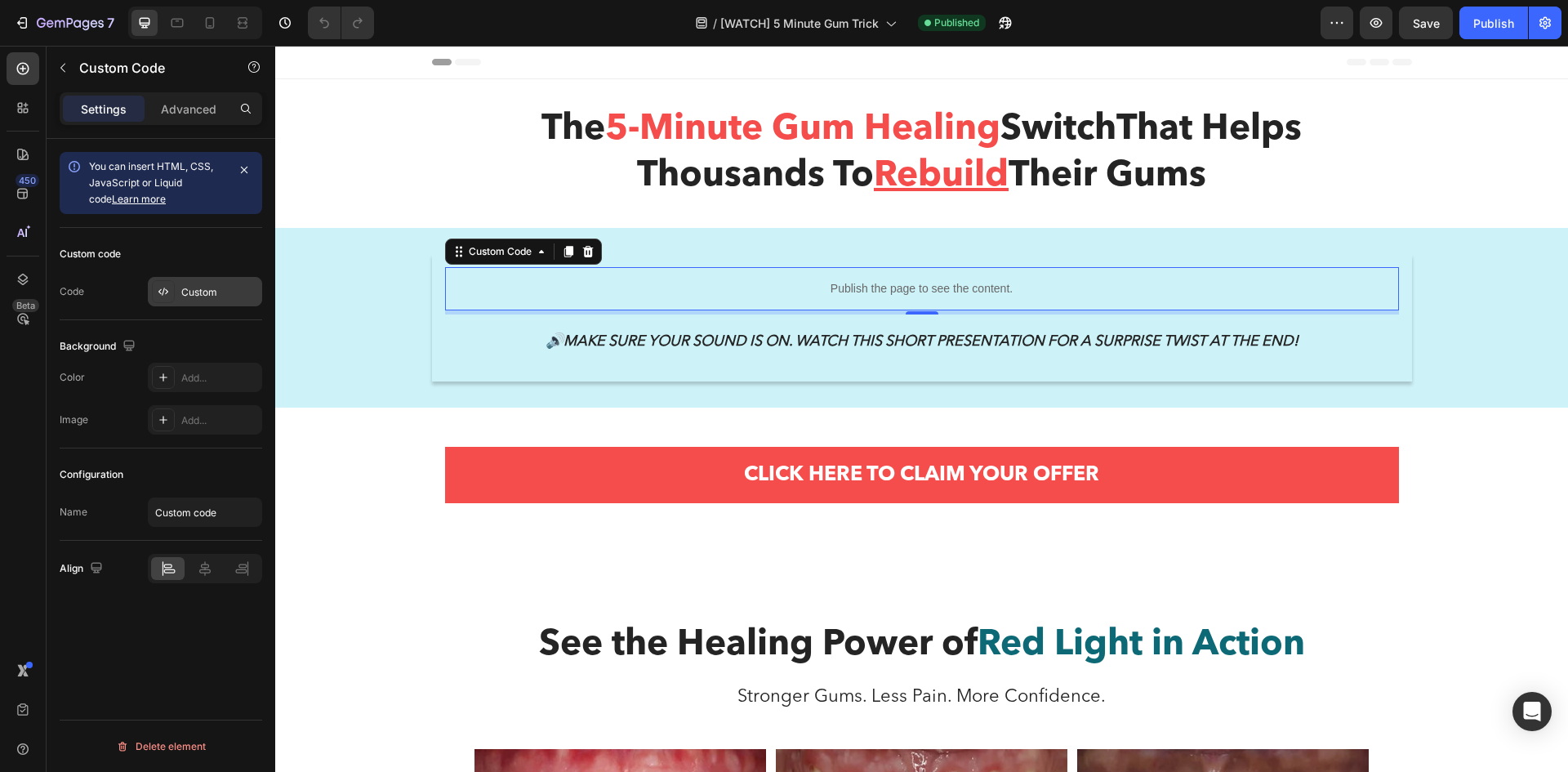
click at [183, 283] on div "Custom" at bounding box center [206, 291] width 115 height 29
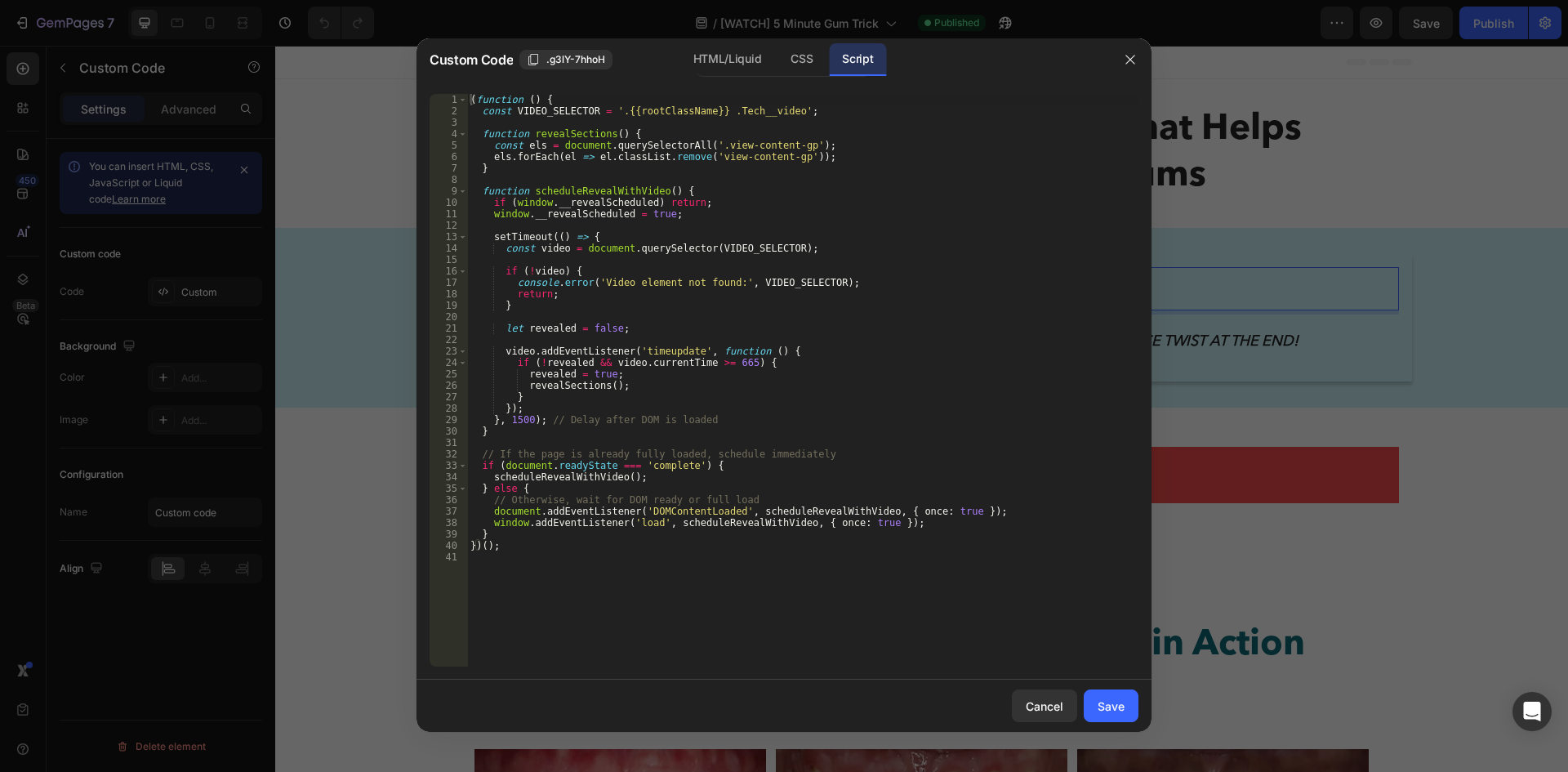
click at [636, 220] on div "( function ( ) { const VIDEO_SELECTOR = '.{{rootClassName}} .Tech__video' ; fun…" at bounding box center [802, 391] width 671 height 596
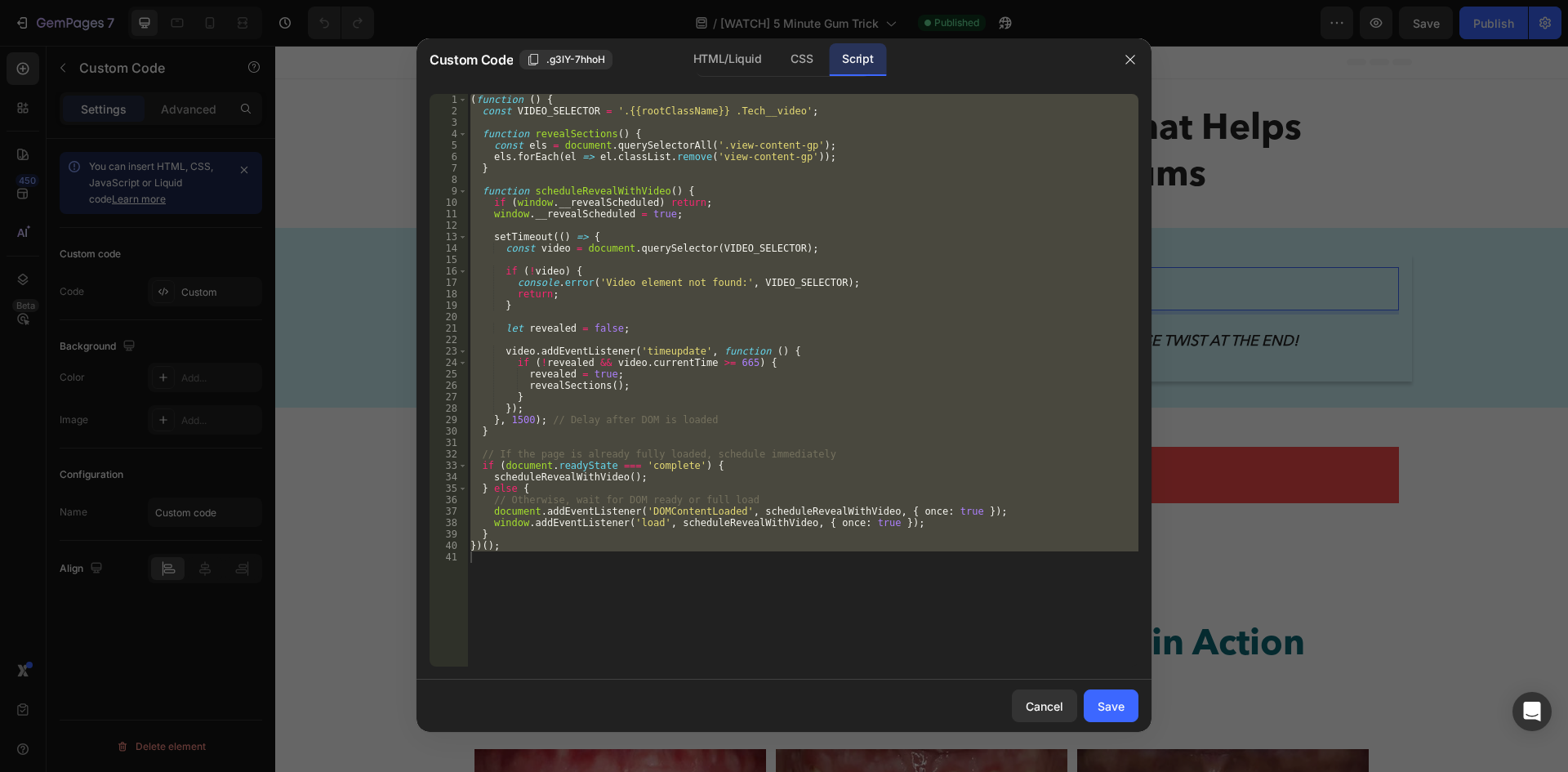
click at [819, 331] on div "( function ( ) { const VIDEO_SELECTOR = '.{{rootClassName}} .Tech__video' ; fun…" at bounding box center [802, 379] width 671 height 573
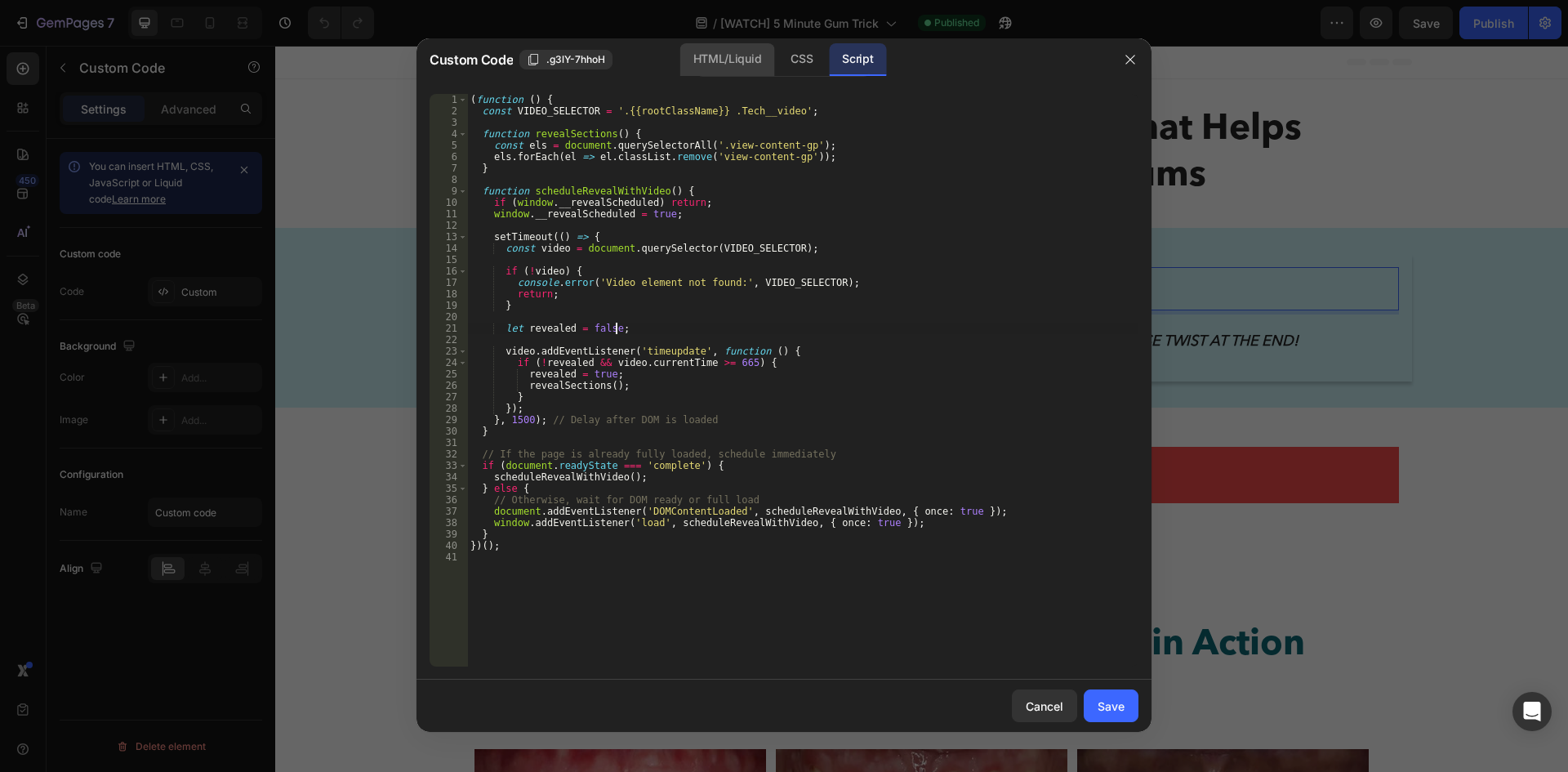
click at [777, 57] on div "HTML/Liquid" at bounding box center [801, 59] width 49 height 33
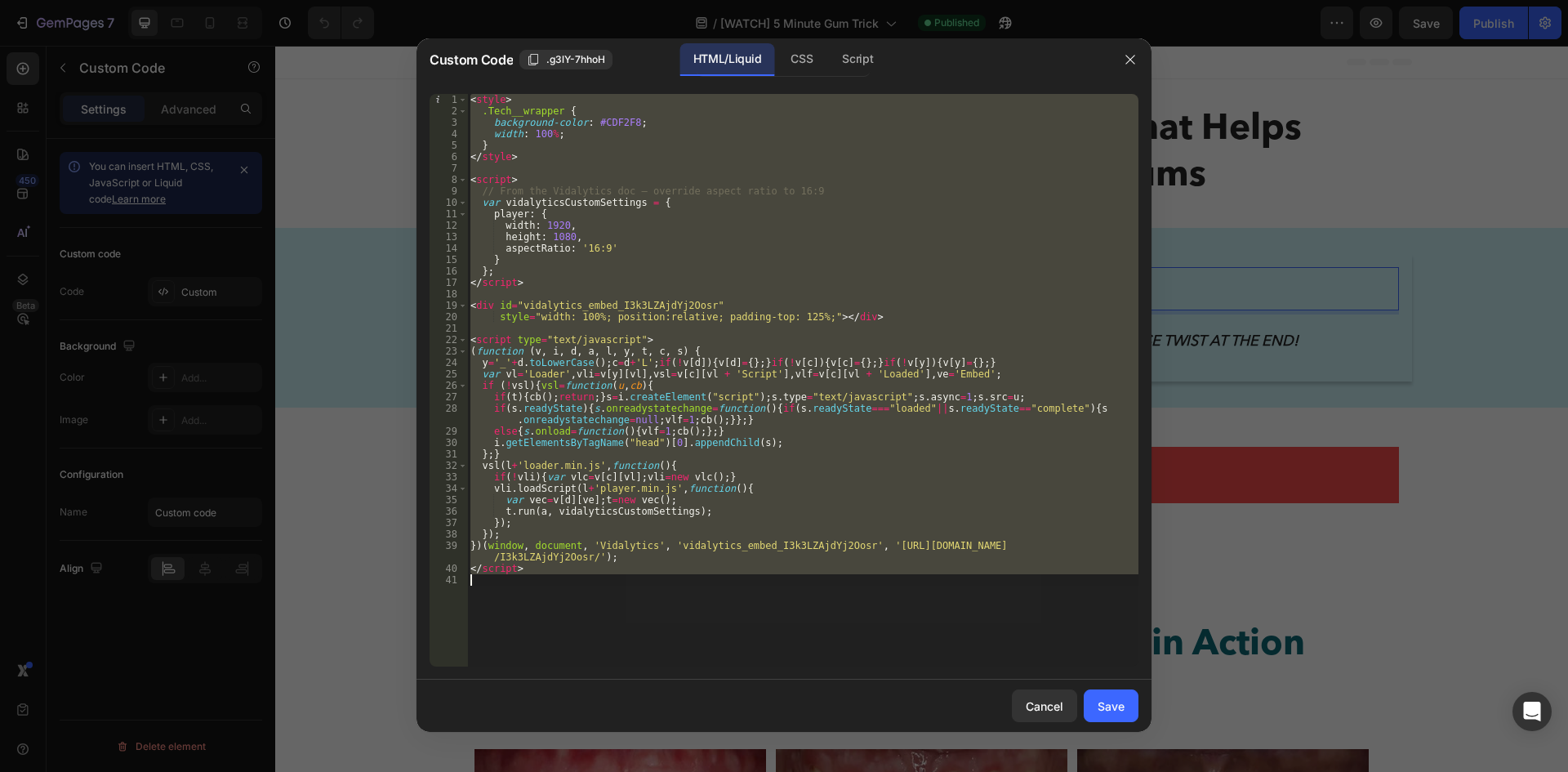
click at [709, 257] on div "< style > .Tech__wrapper { background-color : #CDF2F8 ; width : 100 % ; } </ st…" at bounding box center [802, 379] width 671 height 573
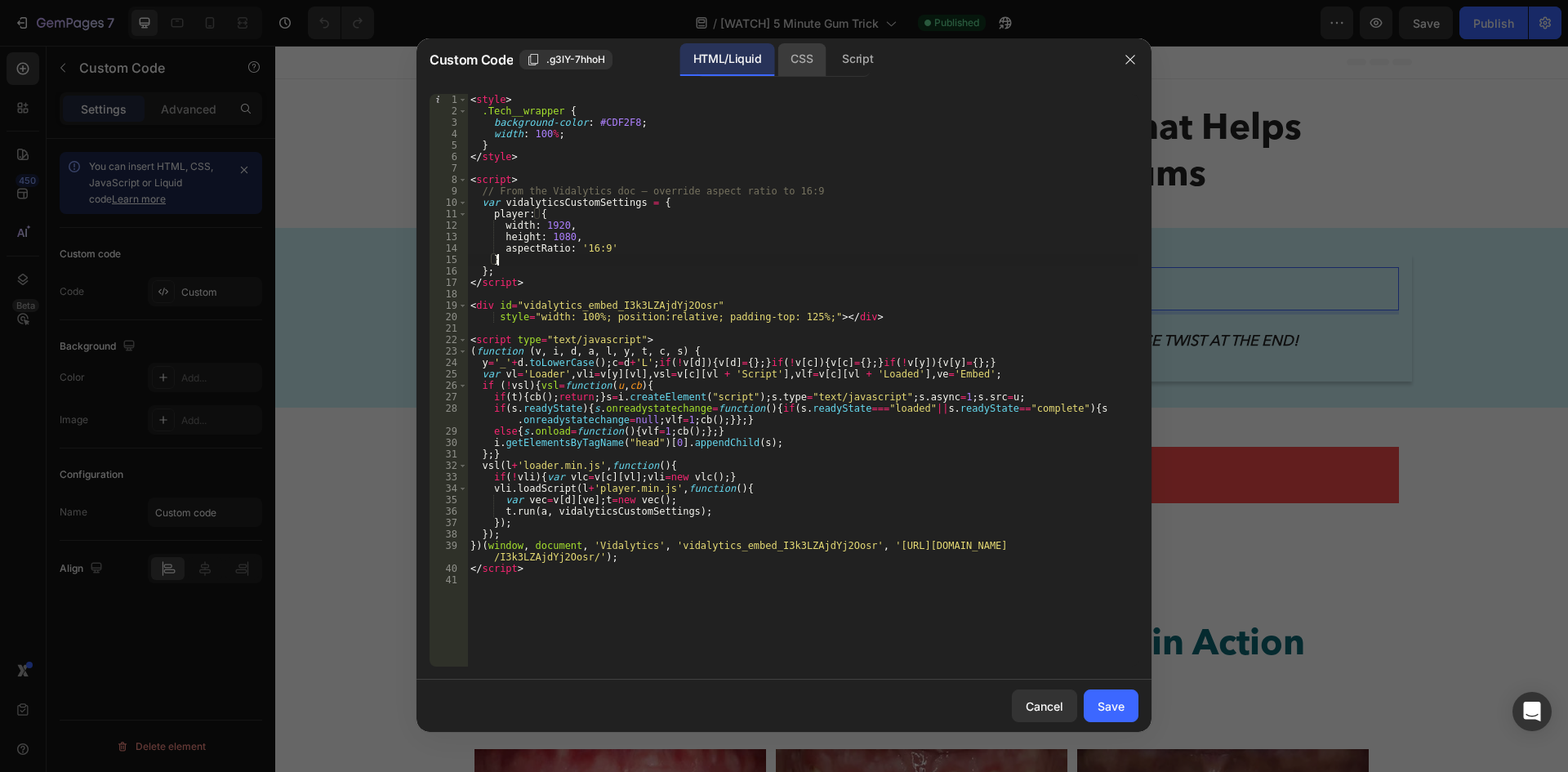
click at [829, 56] on div "CSS" at bounding box center [857, 59] width 57 height 33
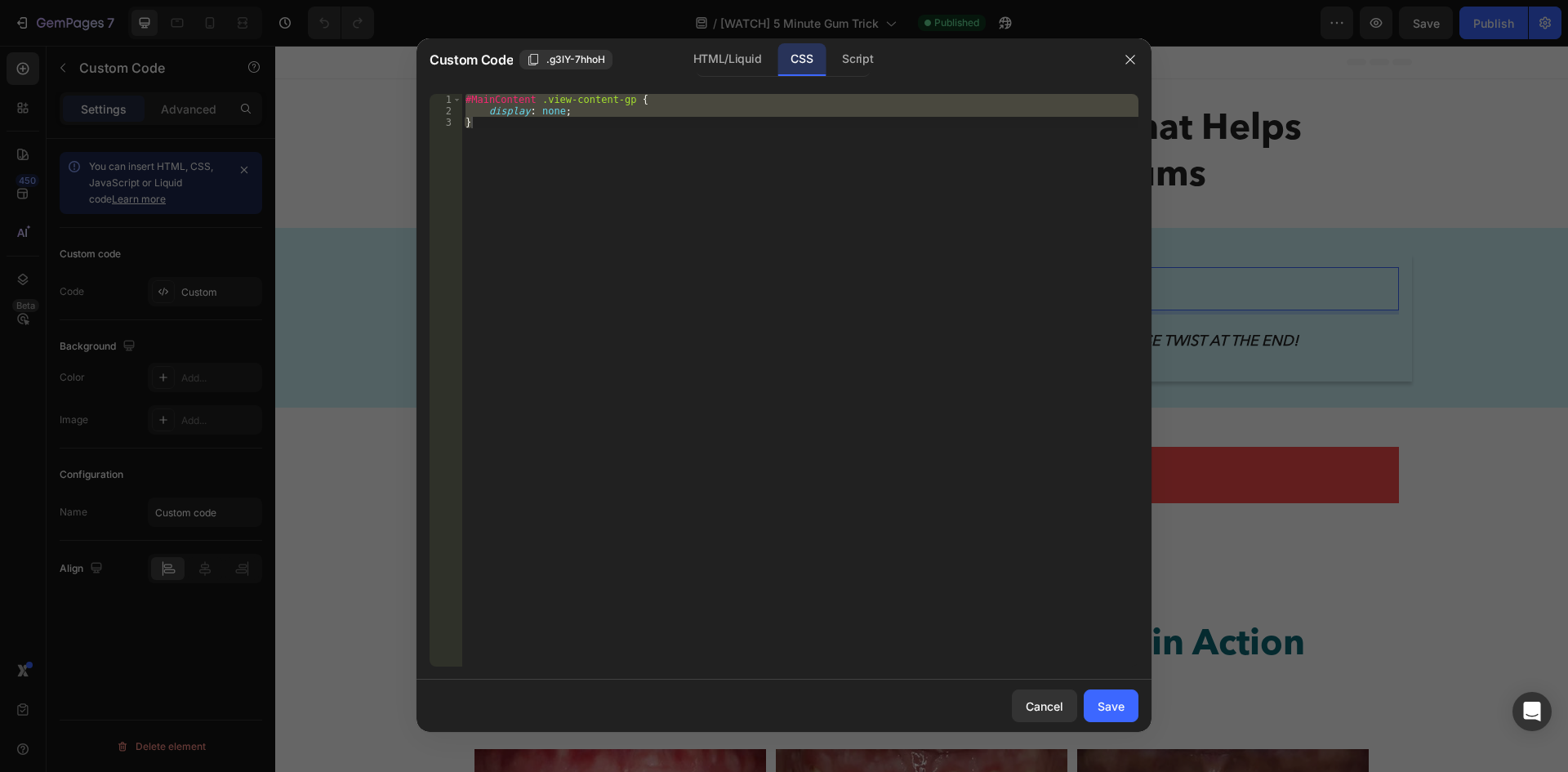
click at [496, 131] on div "#MainContent .view-content-gp { display : none ; }" at bounding box center [800, 379] width 676 height 573
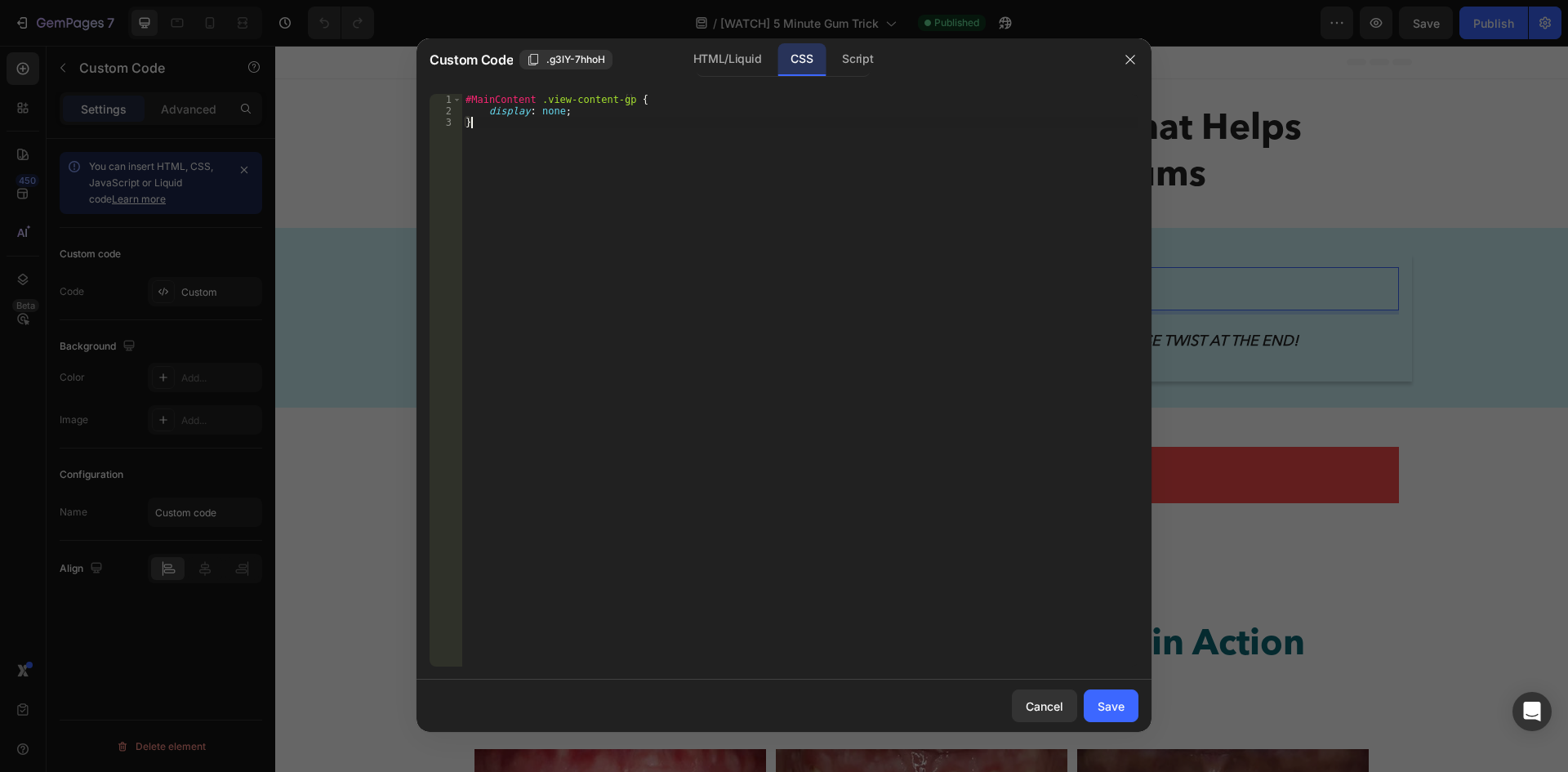
click at [496, 131] on div "#MainContent .view-content-gp { display : none ; }" at bounding box center [800, 391] width 676 height 596
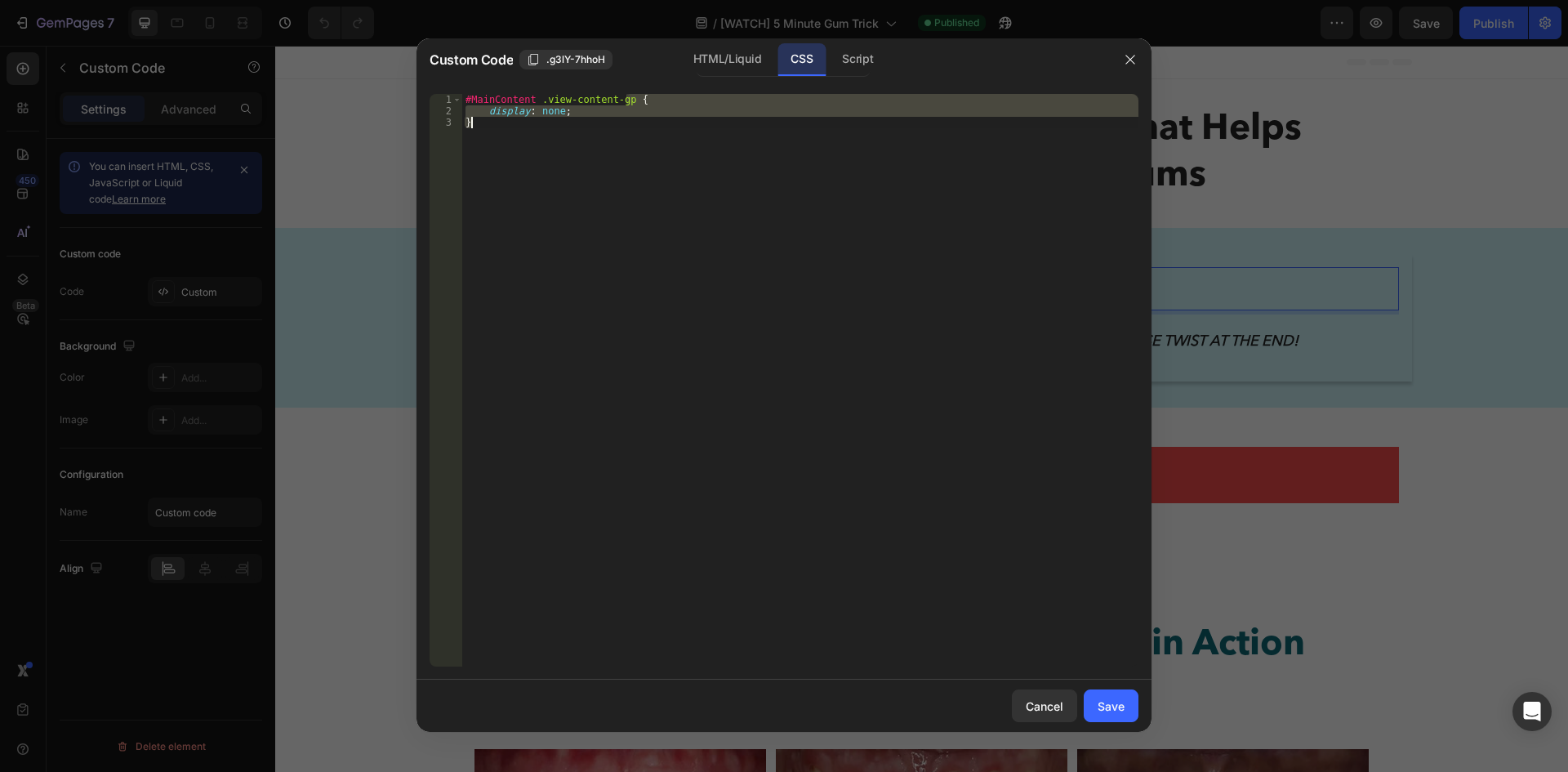
click at [496, 131] on div "#MainContent .view-content-gp { display : none ; }" at bounding box center [800, 391] width 676 height 596
click at [496, 131] on div "#MainContent .view-content-gp { display : none ; }" at bounding box center [800, 379] width 676 height 573
type textarea "}"
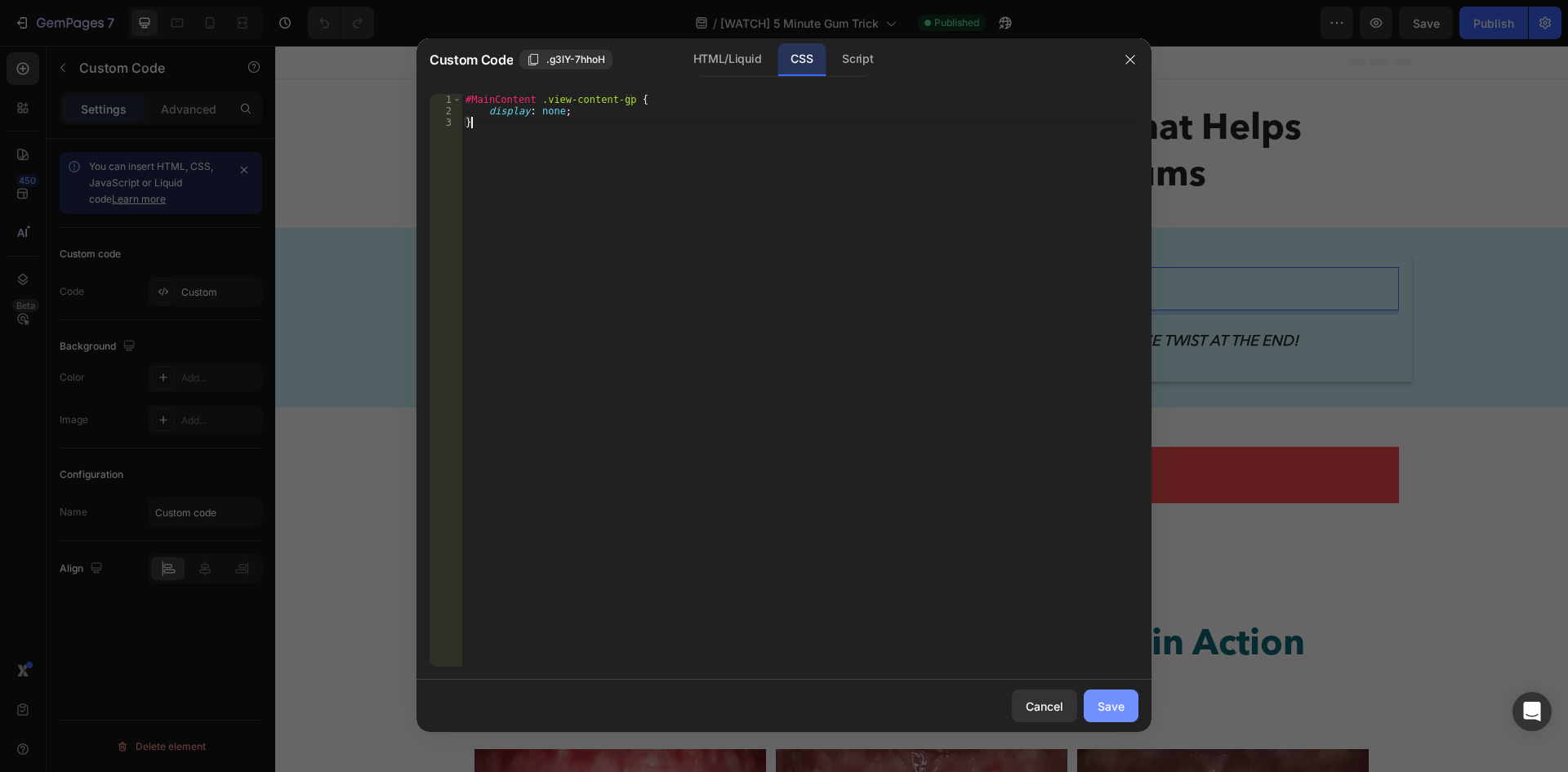
click at [1105, 701] on div "Save" at bounding box center [1111, 705] width 27 height 17
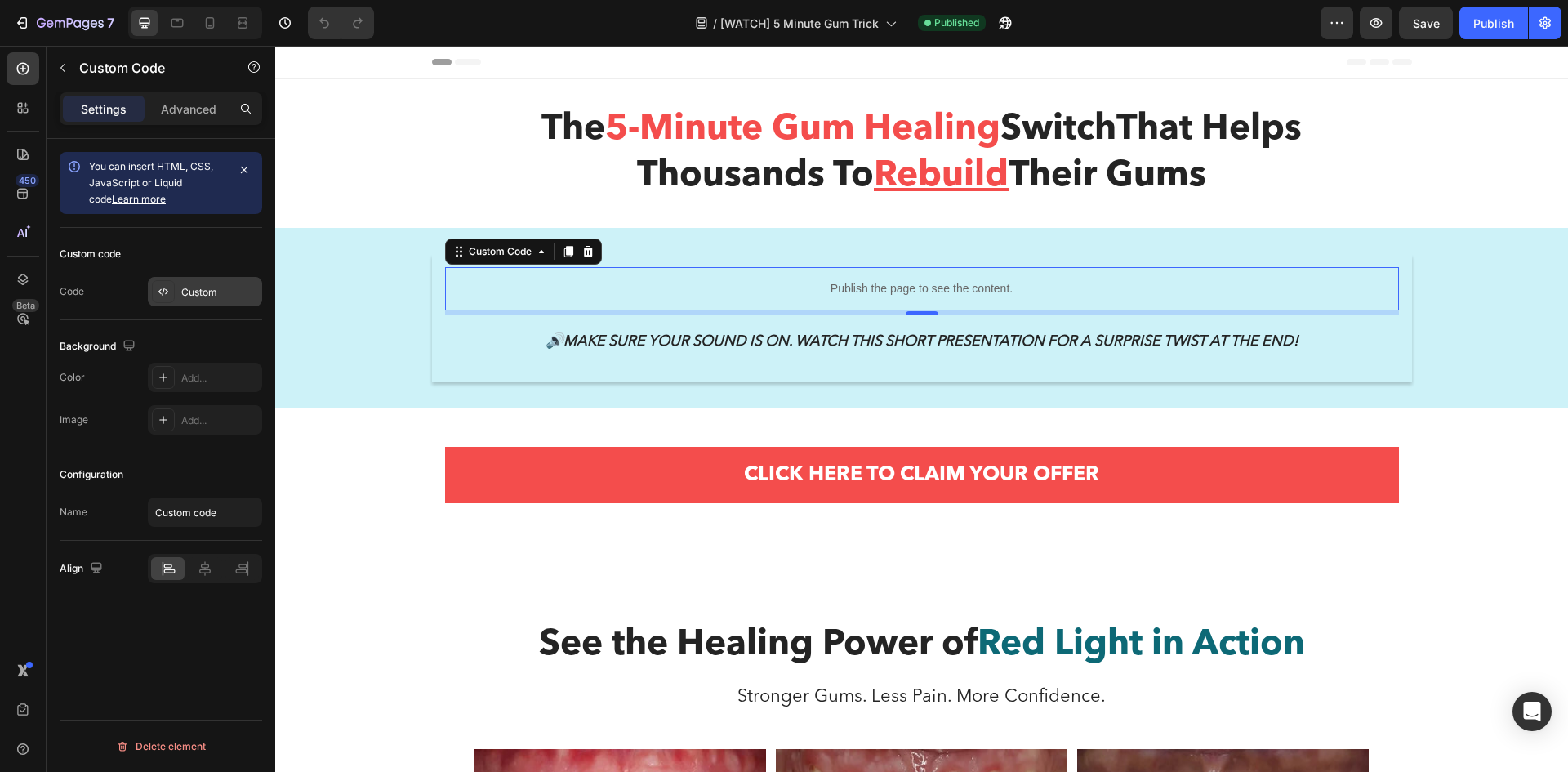
click at [199, 291] on div "Custom" at bounding box center [219, 292] width 77 height 15
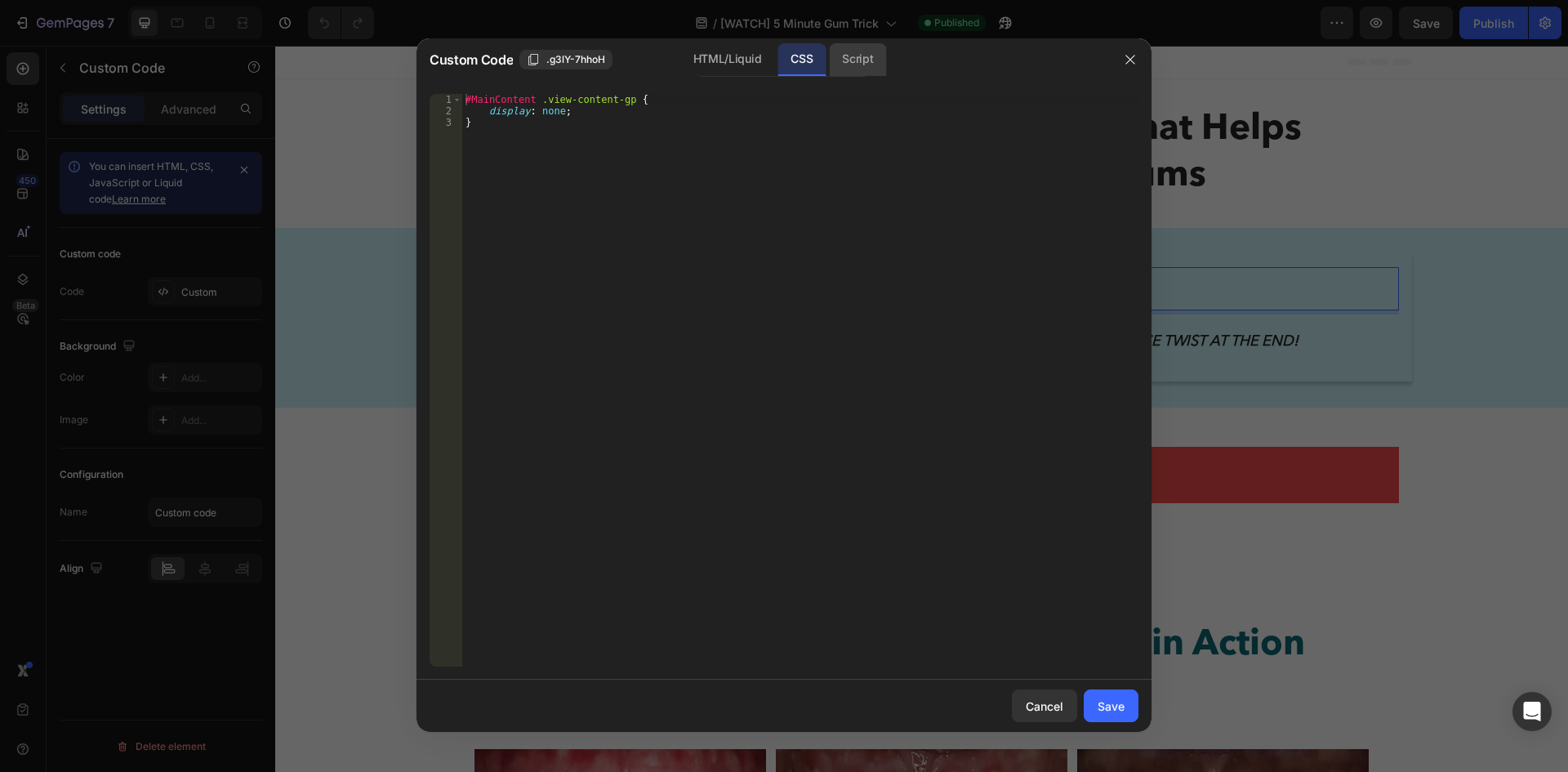
click at [869, 63] on div "Script" at bounding box center [857, 59] width 57 height 33
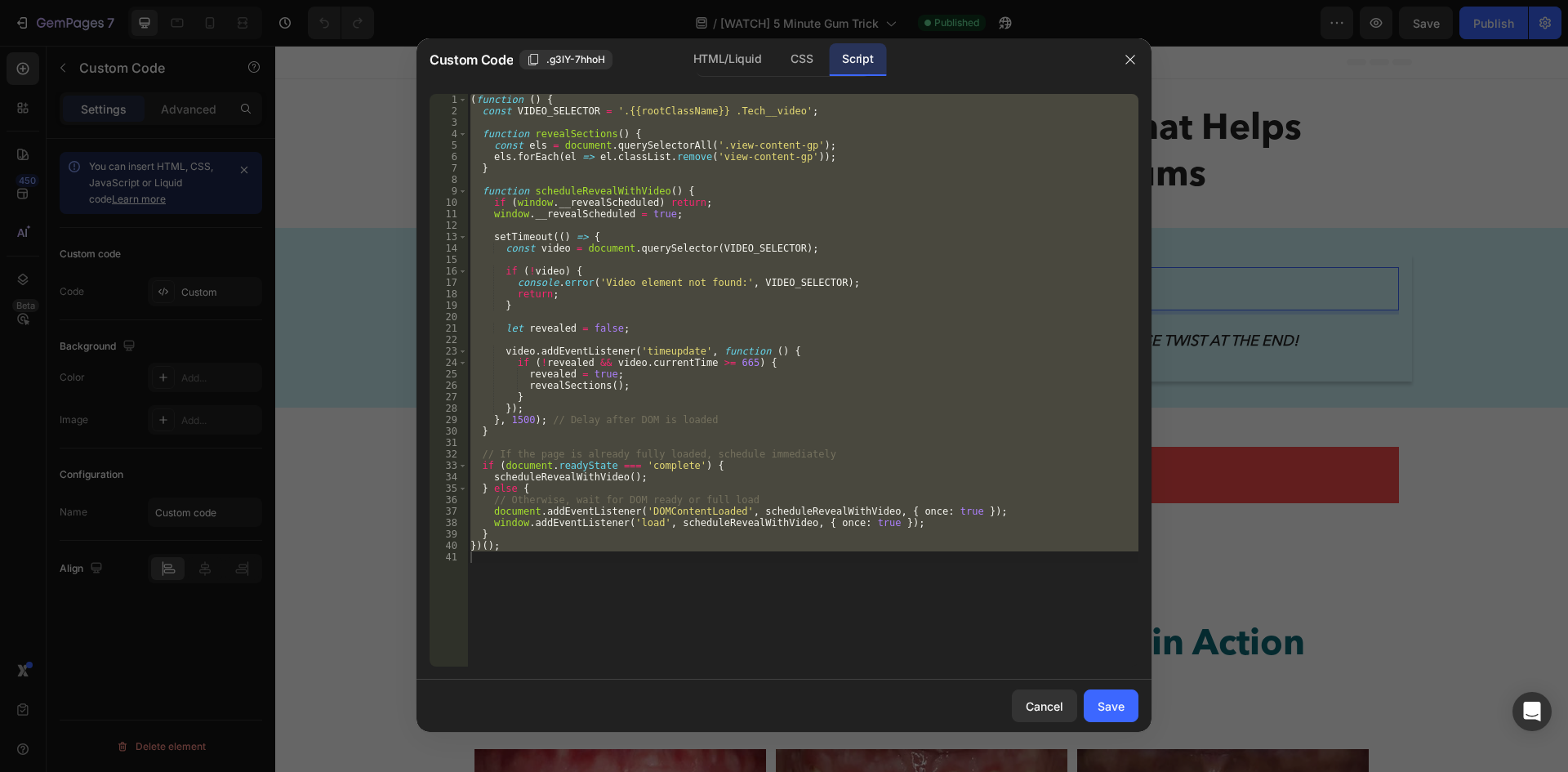
click at [701, 206] on div "( function ( ) { const VIDEO_SELECTOR = '.{{rootClassName}} .Tech__video' ; fun…" at bounding box center [802, 379] width 671 height 573
click at [724, 215] on div "( function ( ) { const VIDEO_SELECTOR = '.{{rootClassName}} .Tech__video' ; fun…" at bounding box center [802, 379] width 671 height 573
type textarea "window.__revealScheduled = true;"
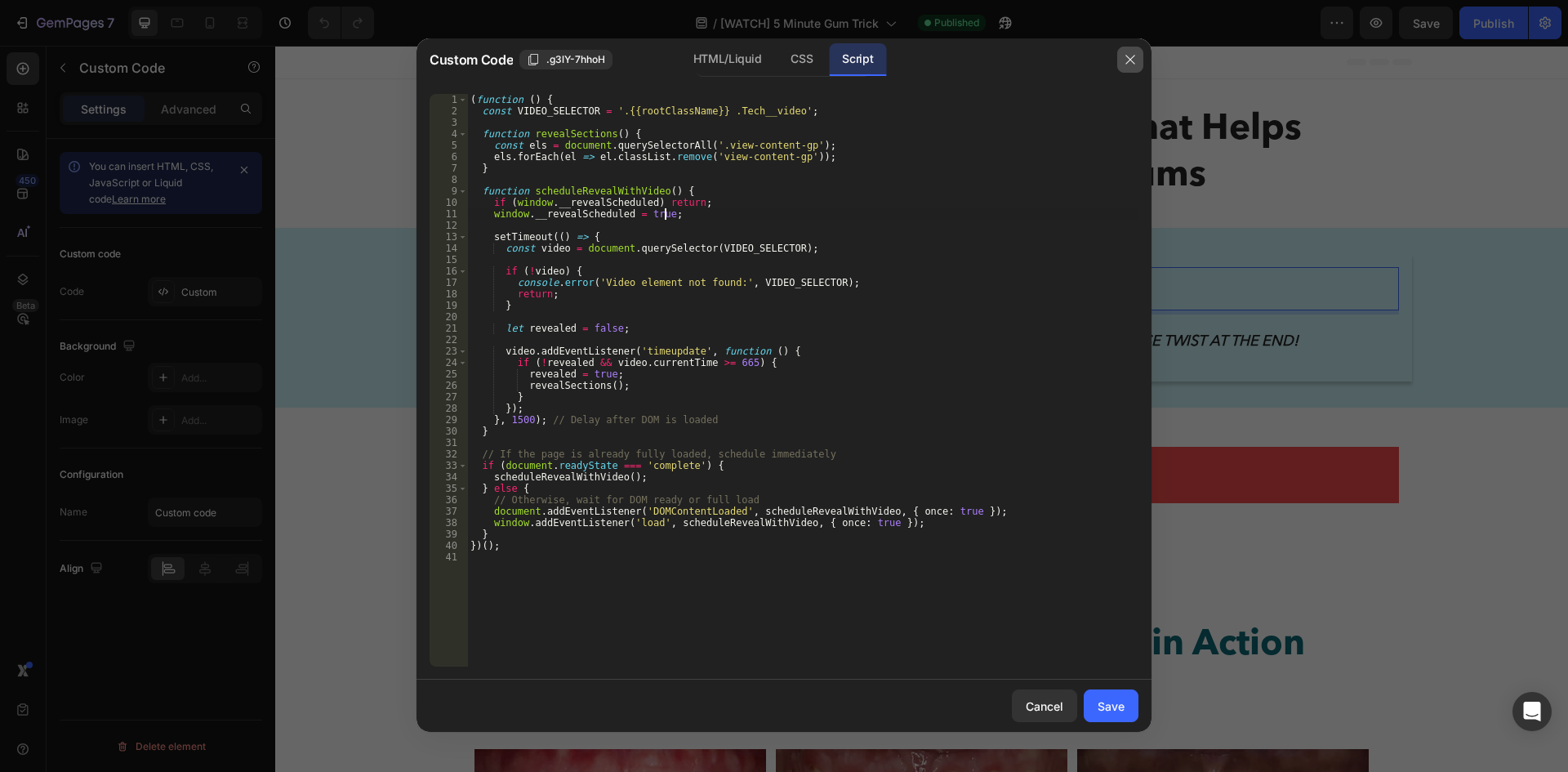
click at [1135, 64] on icon "button" at bounding box center [1129, 60] width 9 height 9
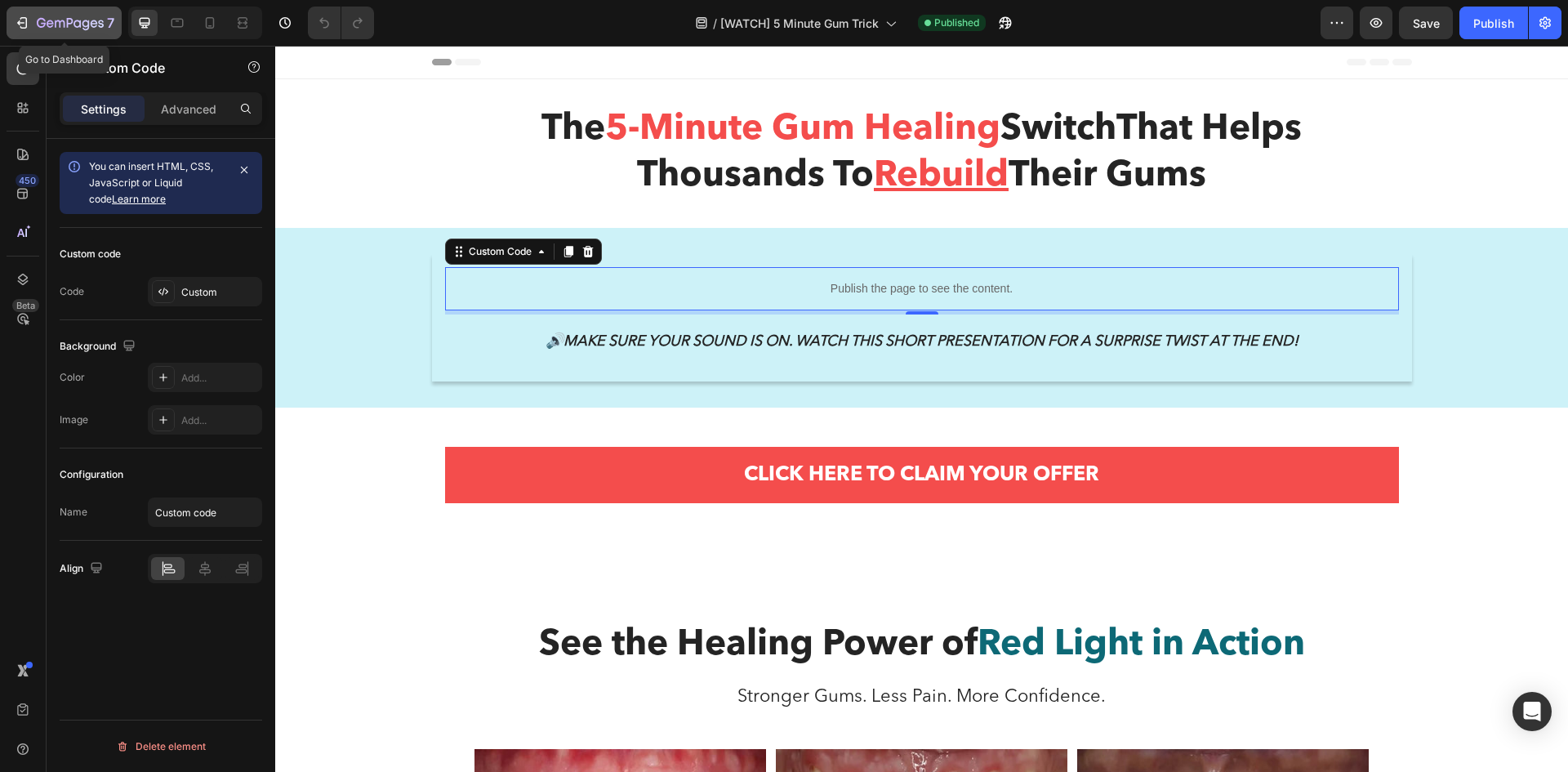
click at [66, 19] on icon "button" at bounding box center [71, 24] width 67 height 14
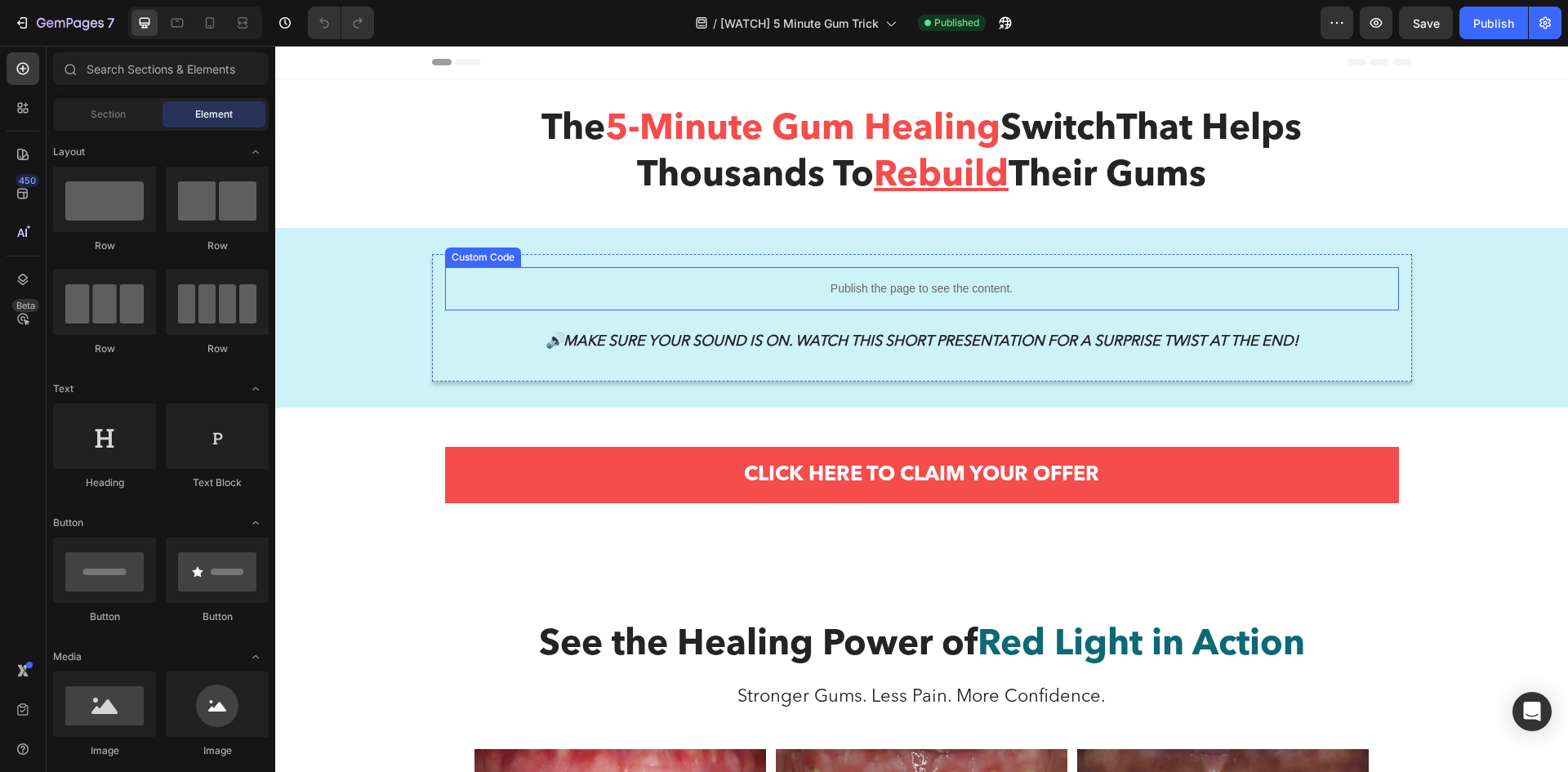
click at [906, 292] on p "Publish the page to see the content." at bounding box center [921, 288] width 954 height 17
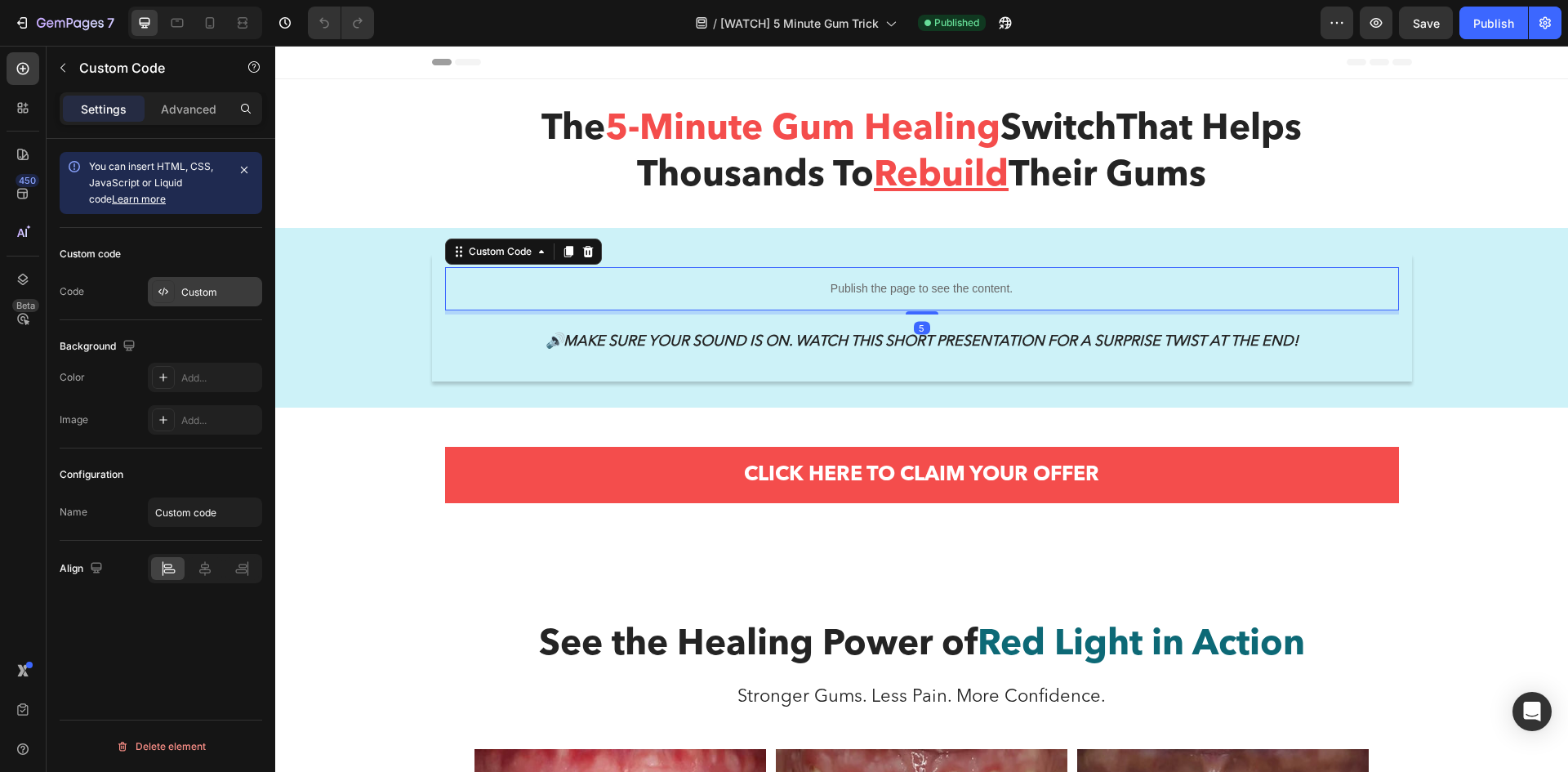
click at [199, 290] on div "Custom" at bounding box center [219, 292] width 77 height 15
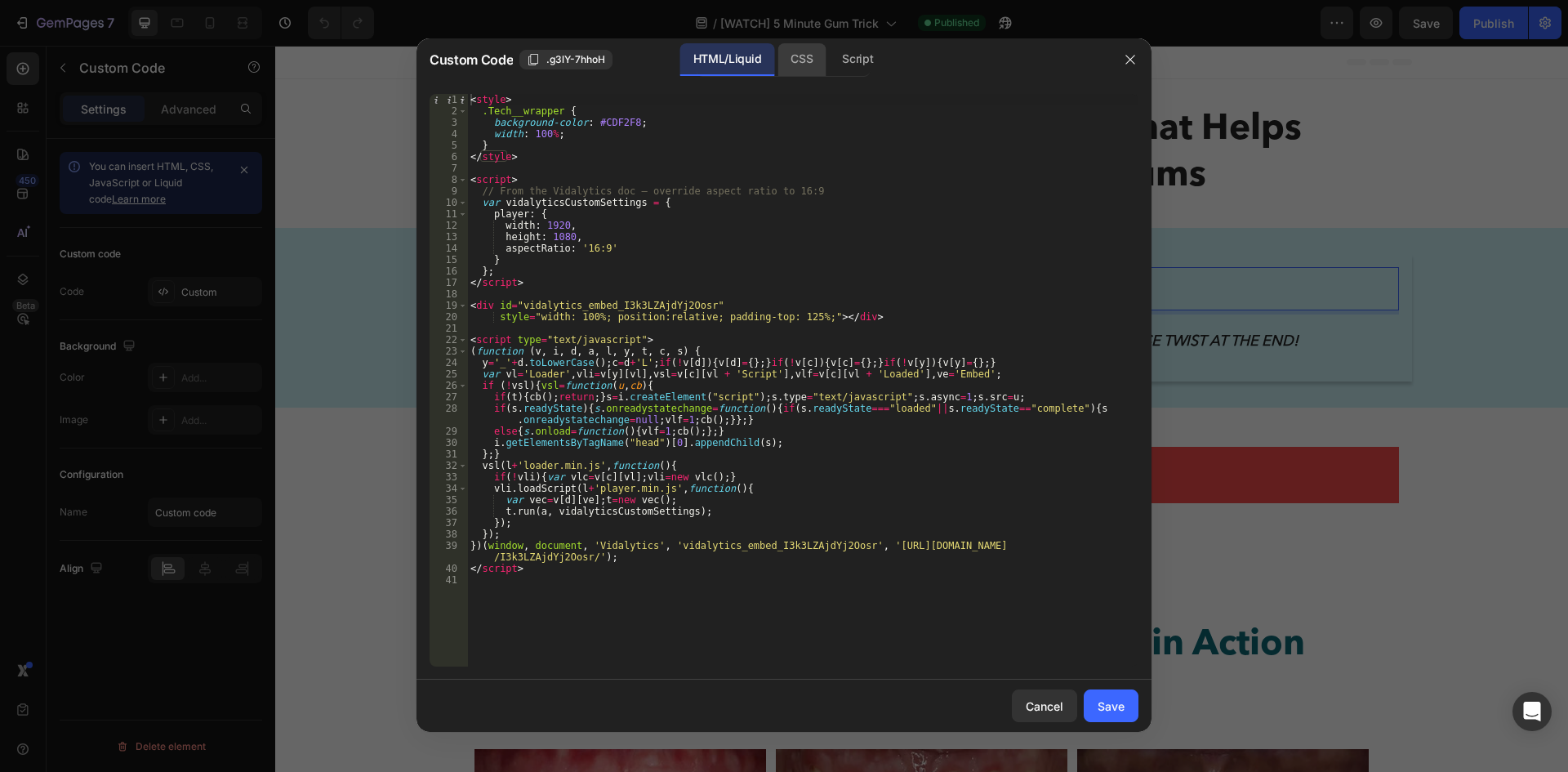
click at [829, 68] on div "CSS" at bounding box center [857, 59] width 57 height 33
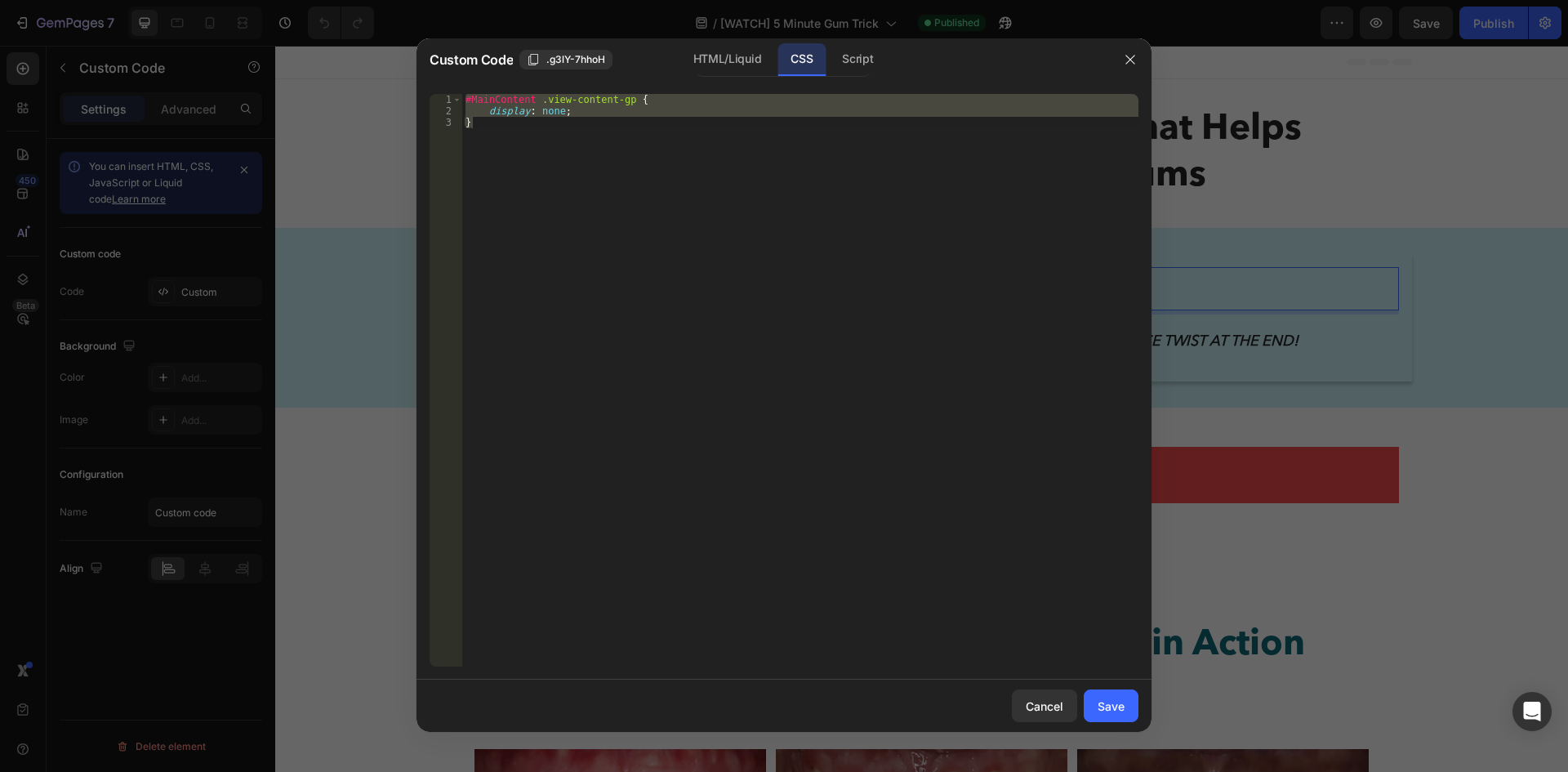
click at [488, 129] on div "#MainContent .view-content-gp { display : none ; }" at bounding box center [800, 379] width 676 height 573
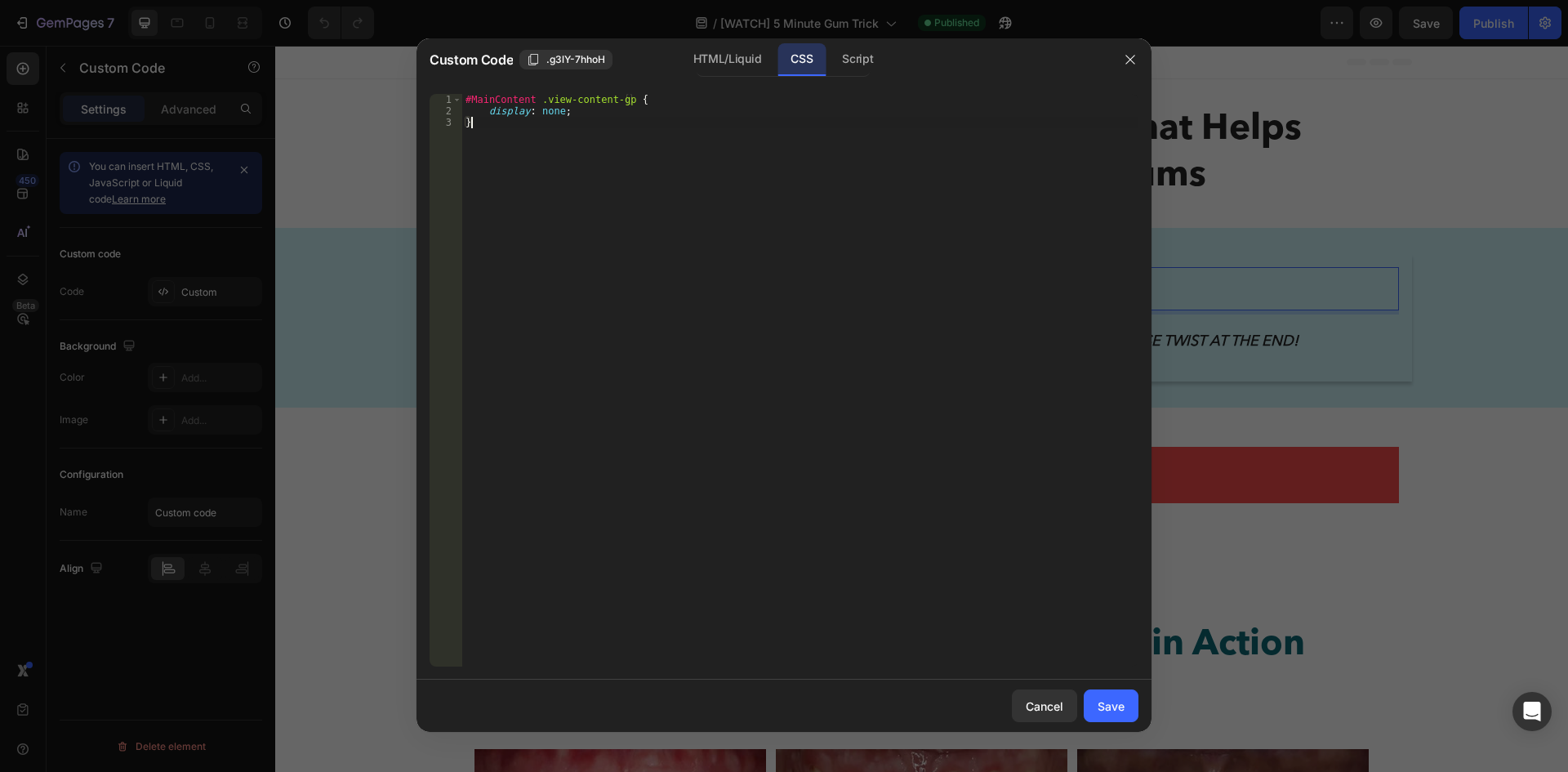
click at [488, 129] on div "#MainContent .view-content-gp { display : none ; }" at bounding box center [800, 391] width 676 height 596
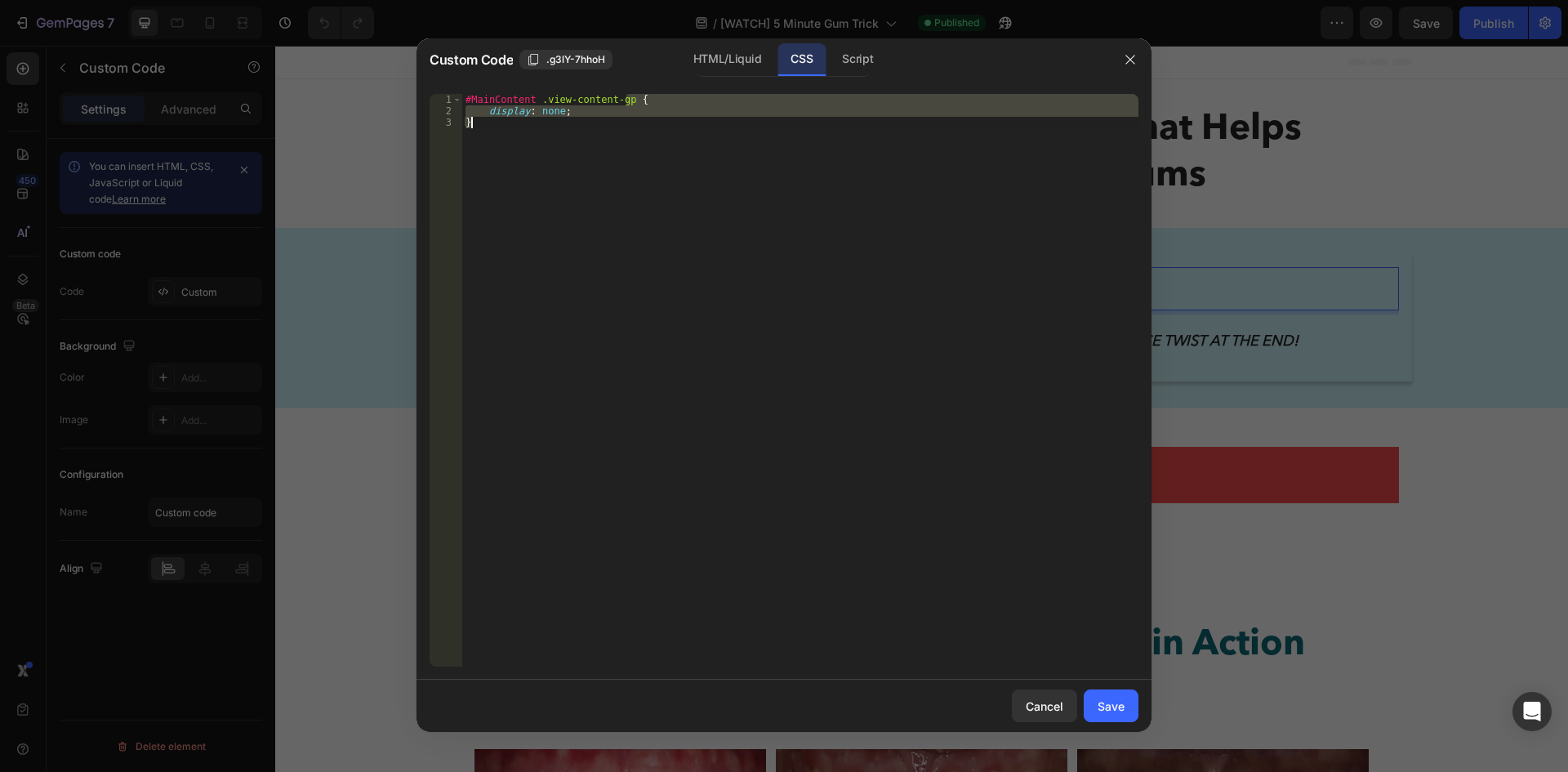
click at [488, 129] on div "#MainContent .view-content-gp { display : none ; }" at bounding box center [800, 391] width 676 height 596
click at [490, 129] on div "#MainContent .view-content-gp { display : none ; }" at bounding box center [800, 379] width 676 height 573
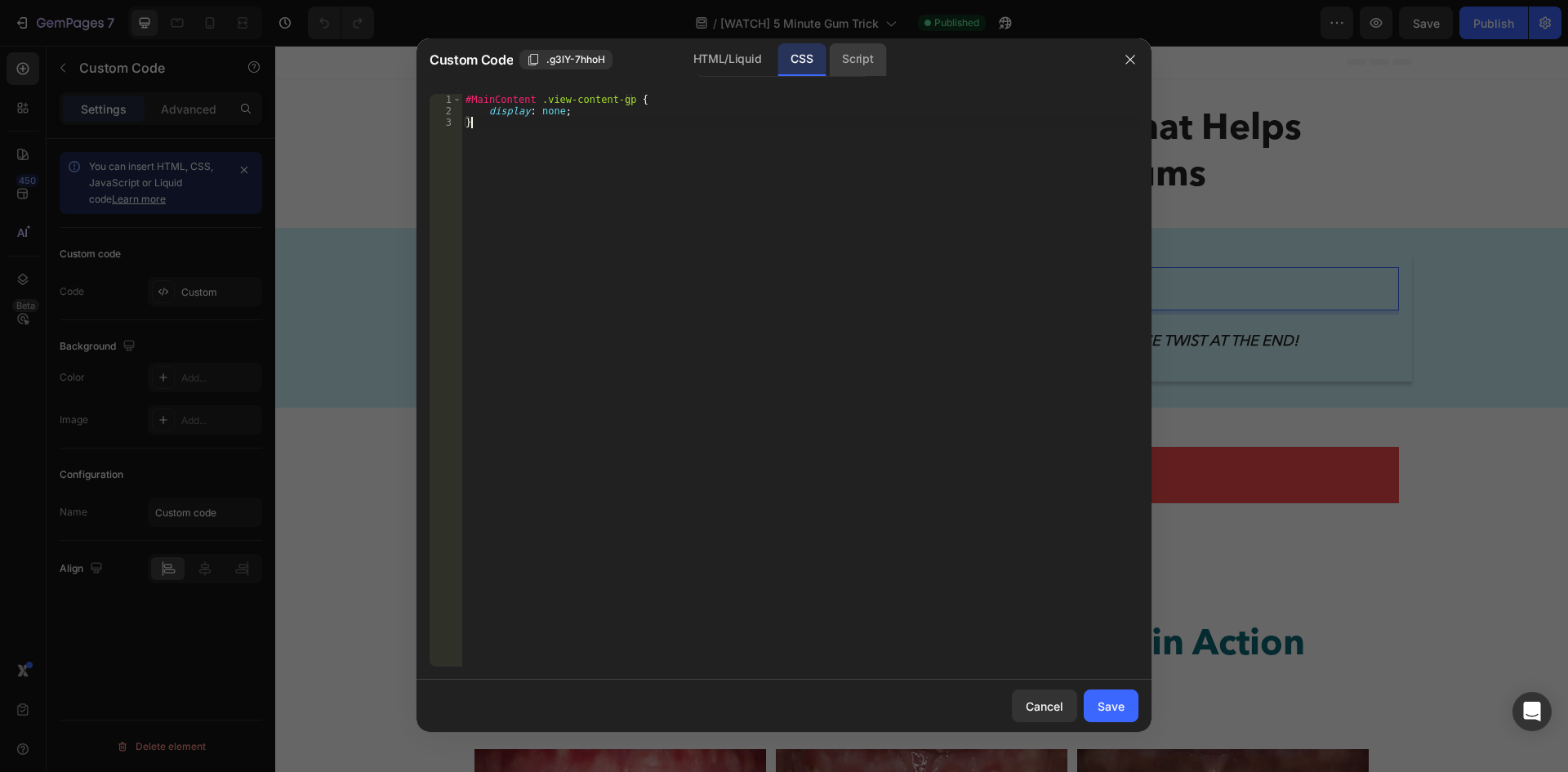
click at [859, 66] on div "Script" at bounding box center [857, 59] width 57 height 33
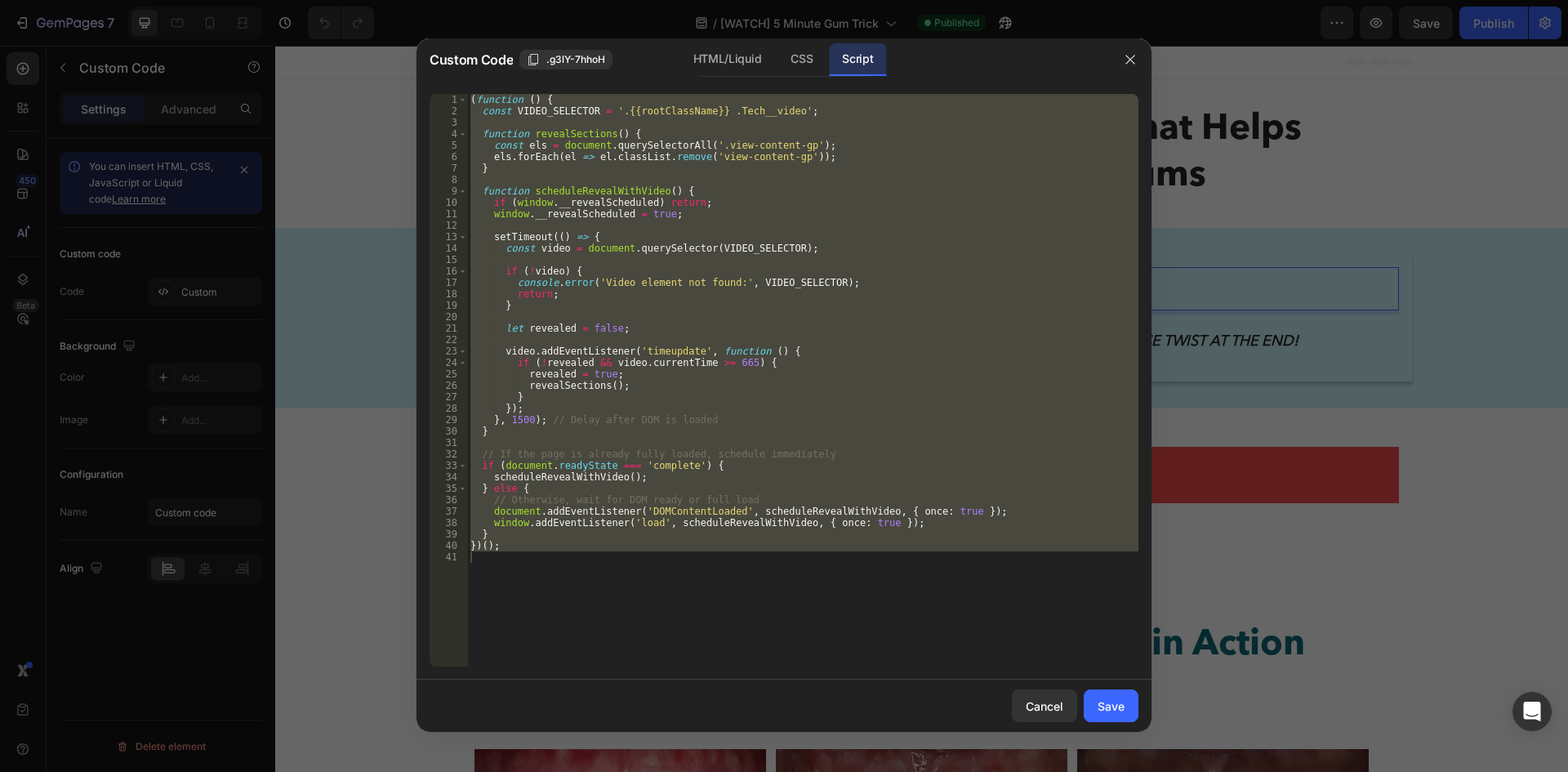
type textarea "})();"
click at [647, 175] on div "( function ( ) { const VIDEO_SELECTOR = '.{{rootClassName}} .Tech__video' ; fun…" at bounding box center [802, 379] width 671 height 573
click at [829, 371] on div "( function ( ) { const VIDEO_SELECTOR = '.{{rootClassName}} .Tech__video' ; fun…" at bounding box center [802, 379] width 671 height 573
type textarea "revealed = true;"
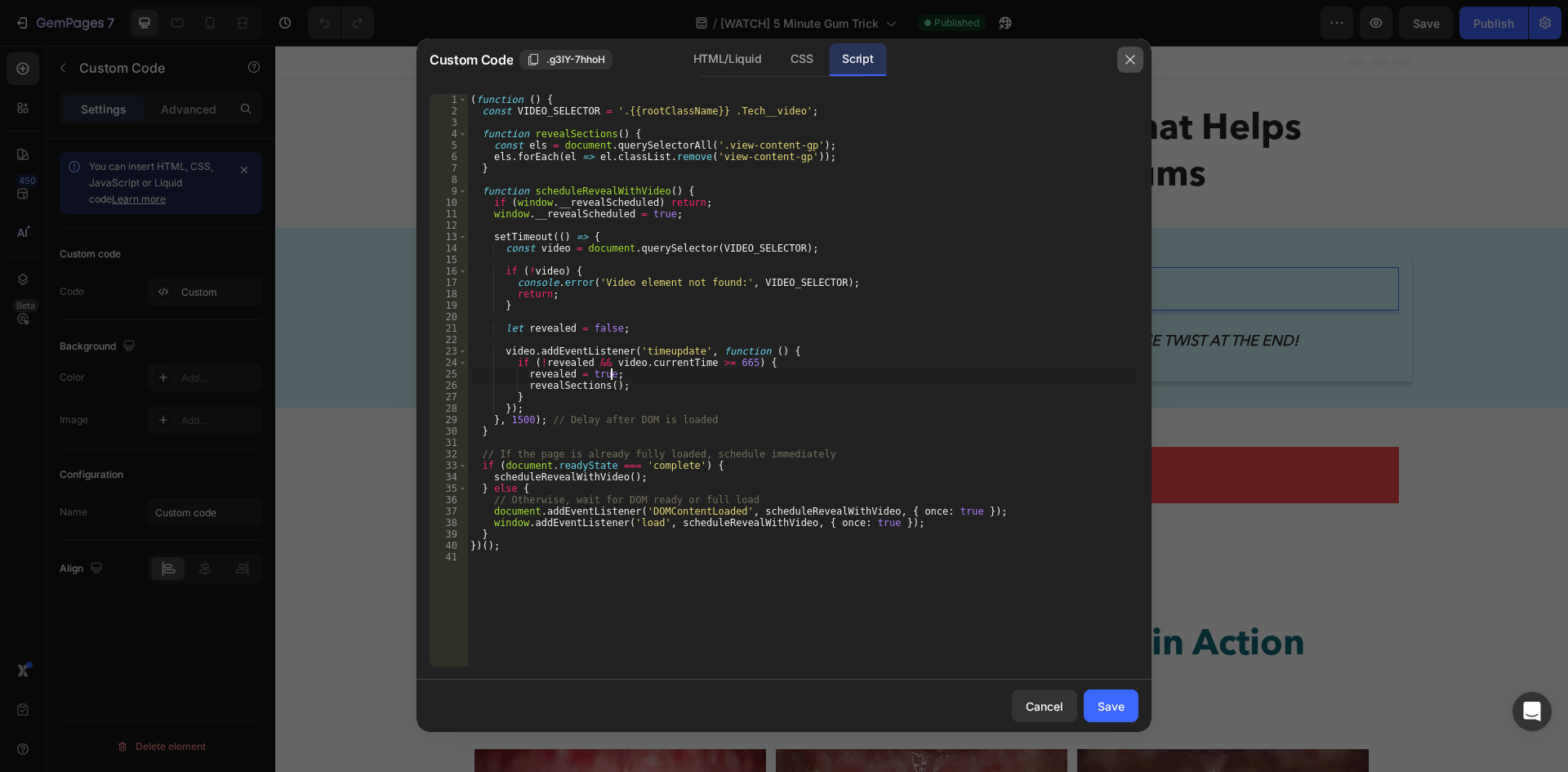
click at [1138, 53] on button "button" at bounding box center [1130, 60] width 26 height 26
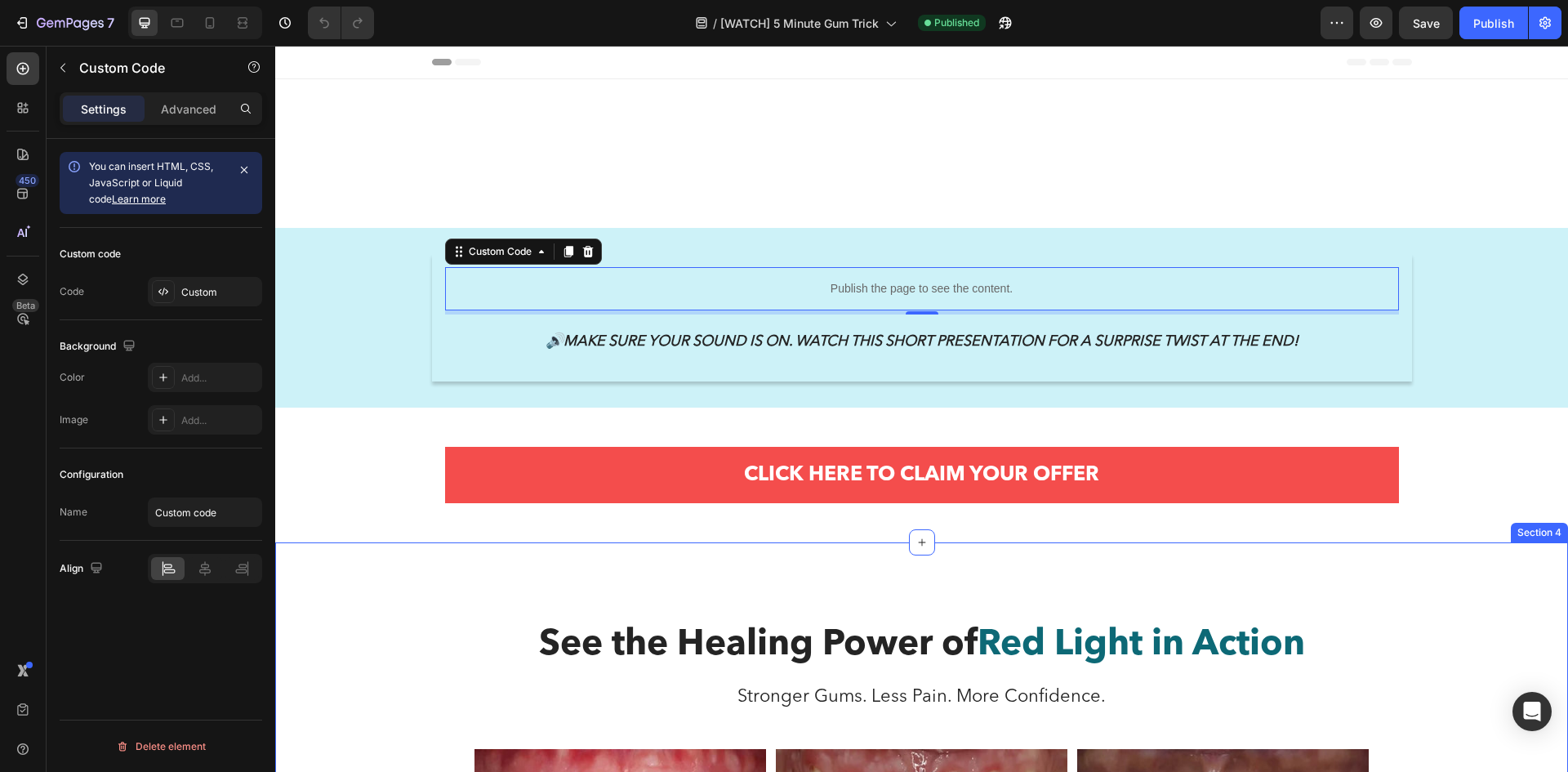
scroll to position [245, 0]
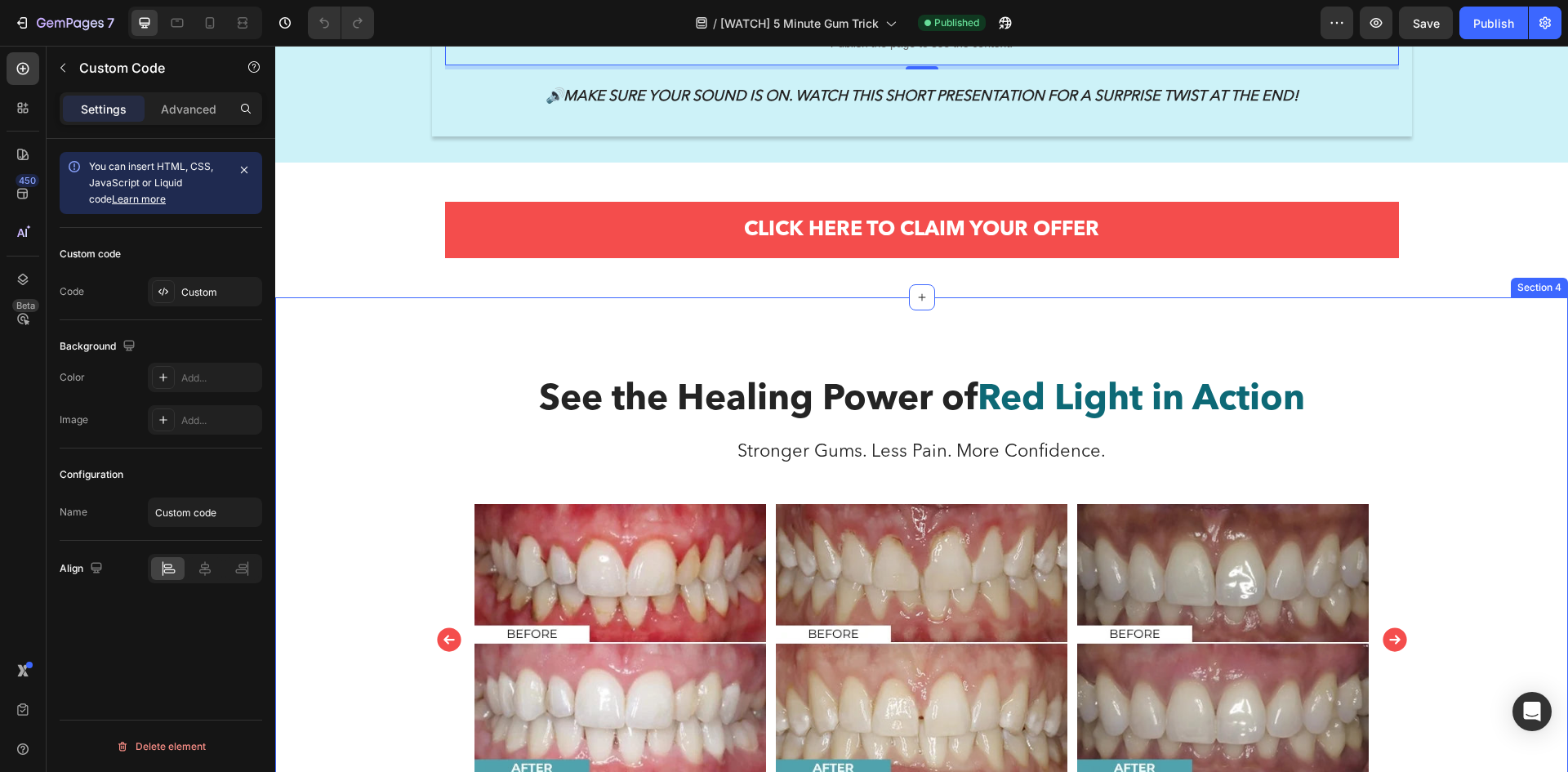
click at [297, 379] on div "See the Healing Power of Red Light in Action Heading Stronger Gums. Less Pain. …" at bounding box center [921, 588] width 1268 height 426
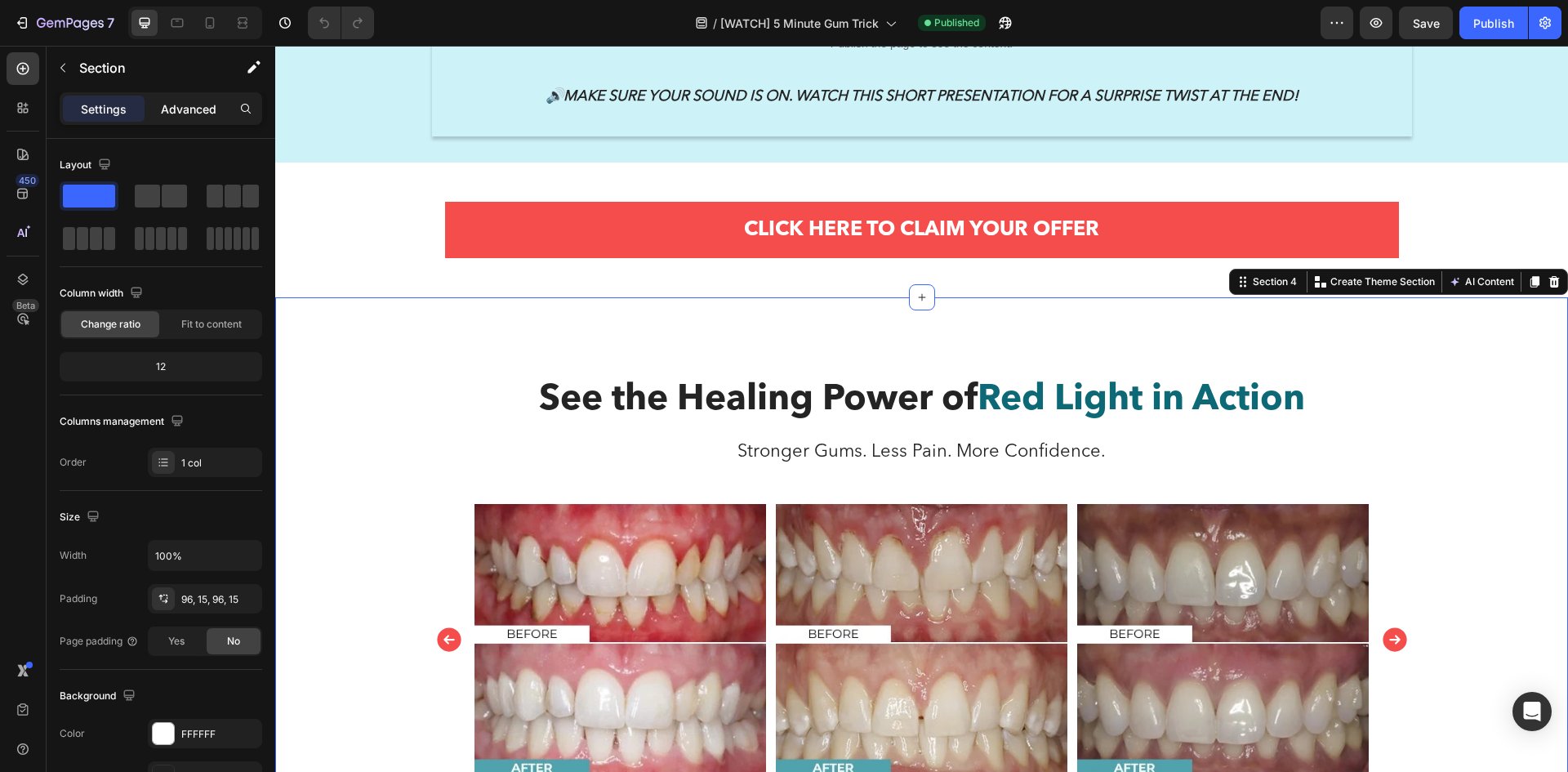
click at [203, 104] on p "Advanced" at bounding box center [188, 109] width 56 height 17
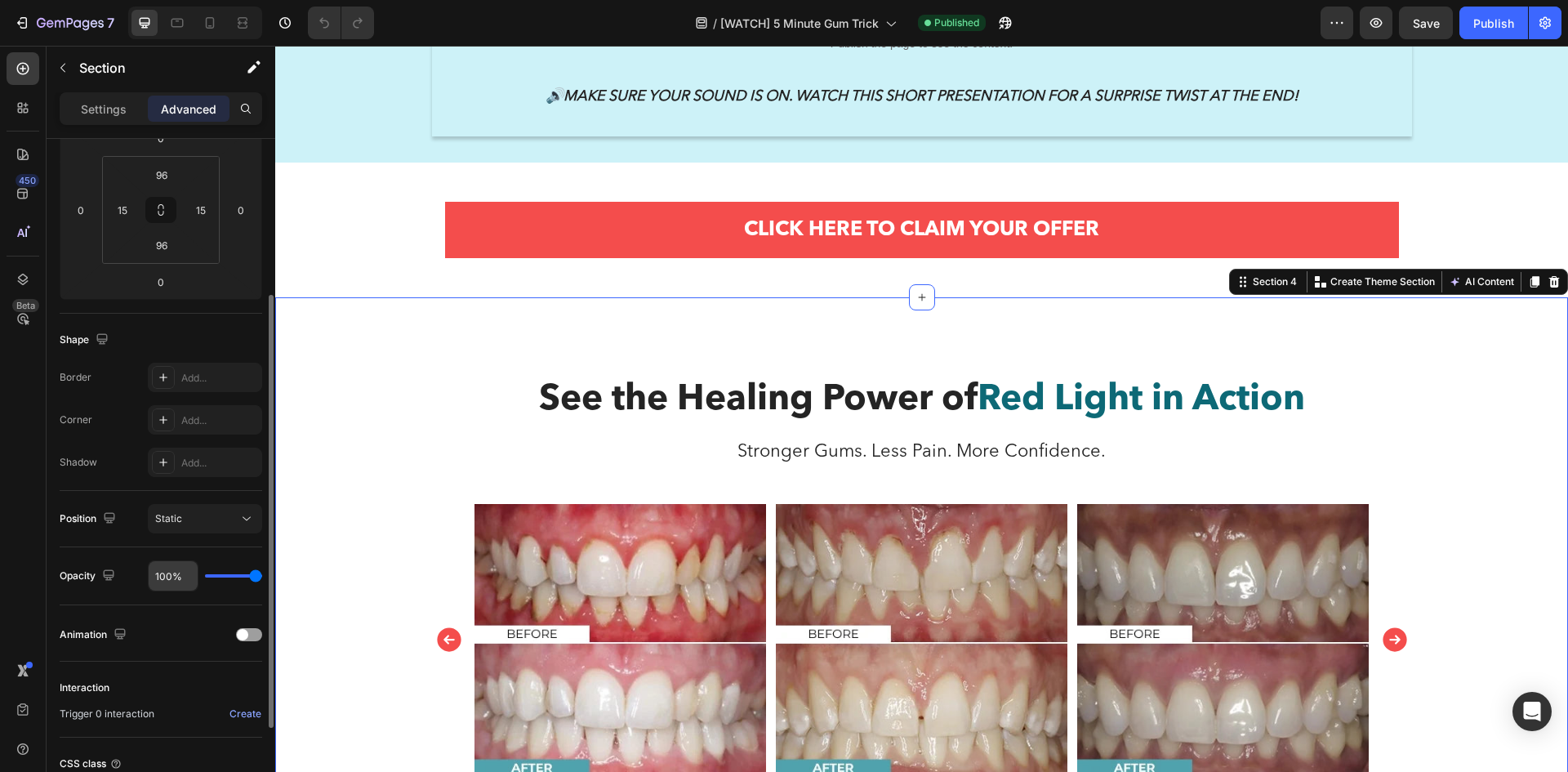
scroll to position [386, 0]
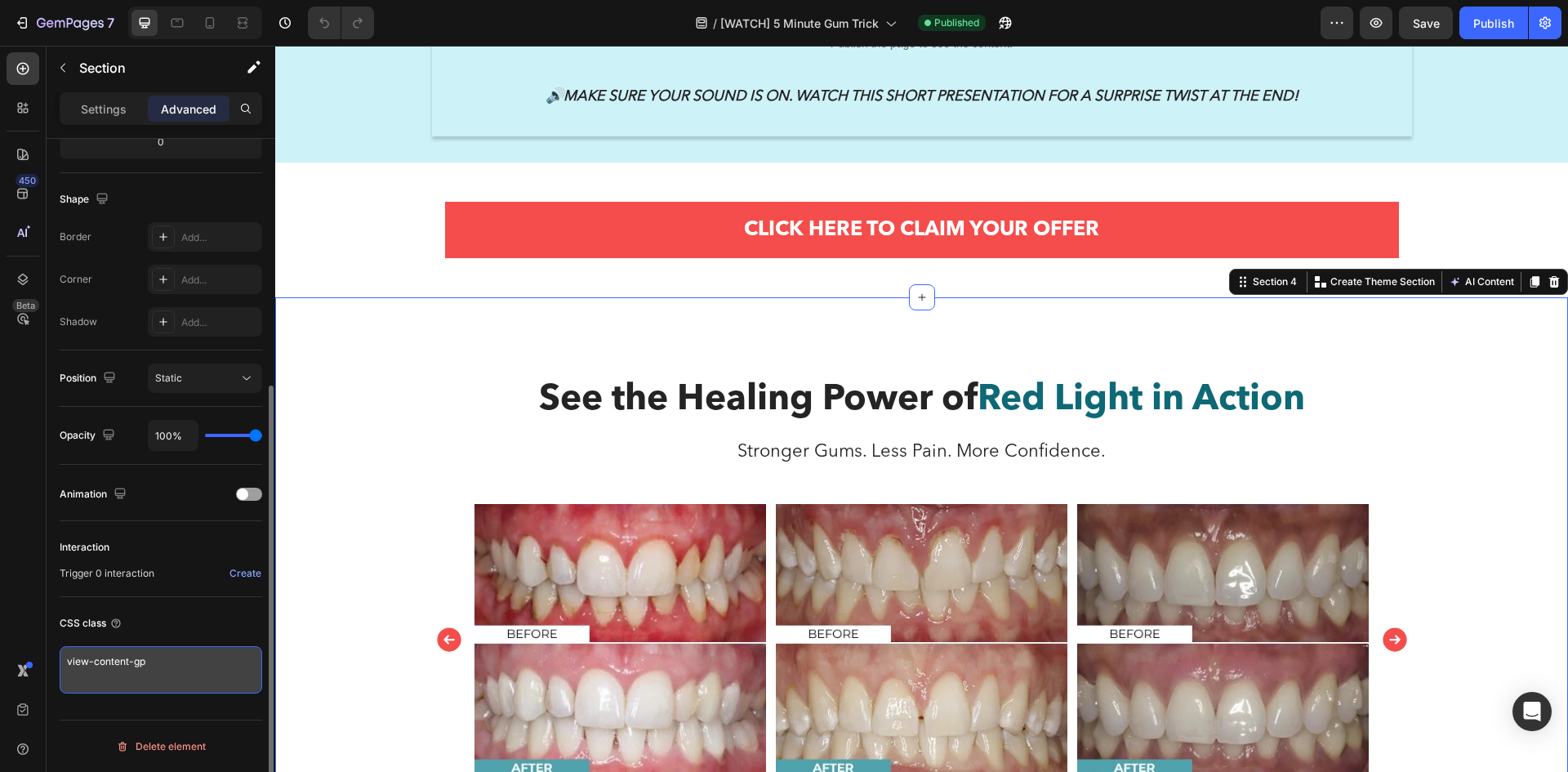
click at [114, 662] on textarea "view-content-gp" at bounding box center [161, 670] width 203 height 48
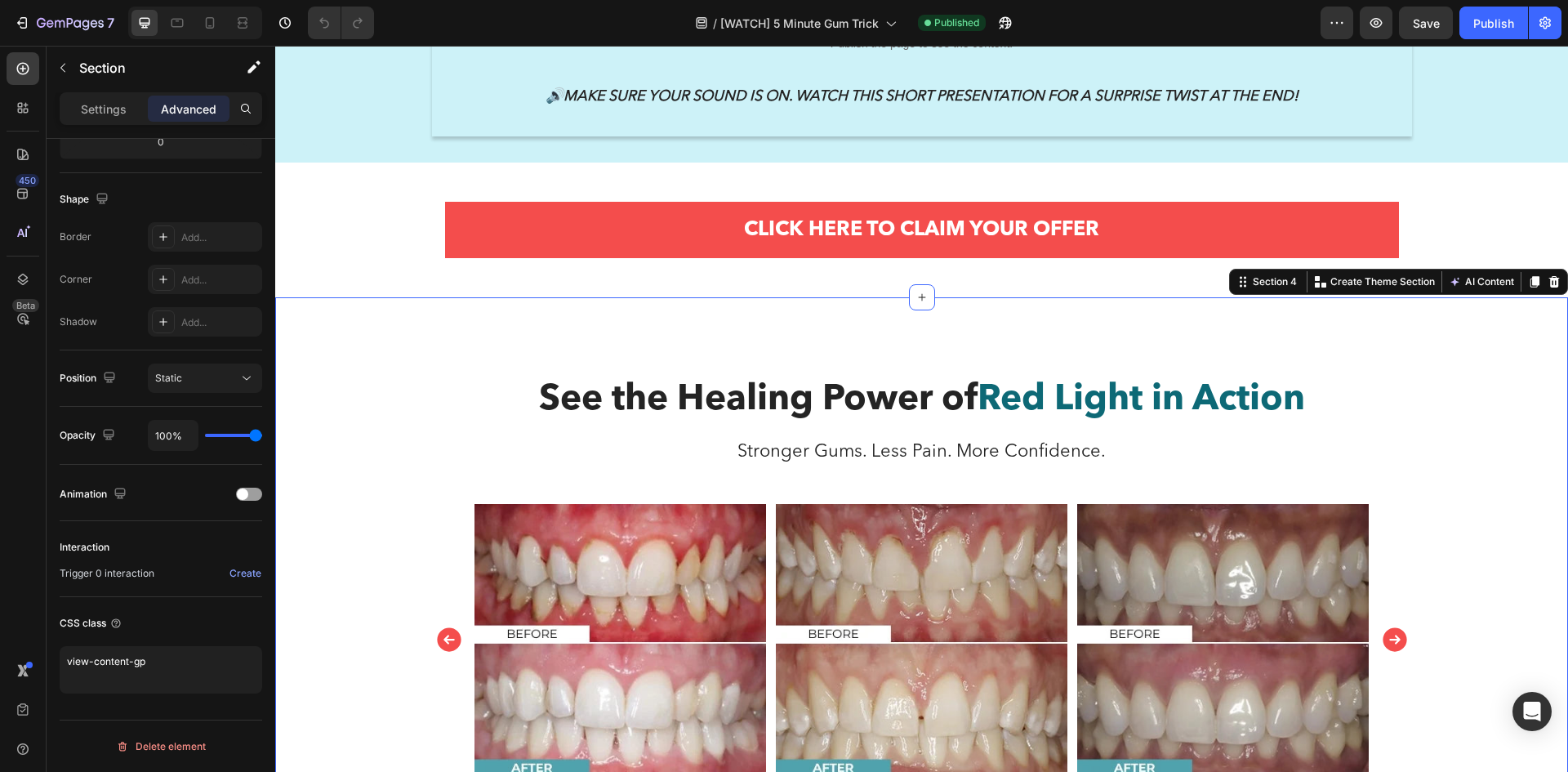
click at [364, 348] on div "See the Healing Power of Red Light in Action Heading Stronger Gums. Less Pain. …" at bounding box center [921, 588] width 1293 height 583
click at [49, 22] on icon "button" at bounding box center [71, 24] width 67 height 14
